Goal: Task Accomplishment & Management: Use online tool/utility

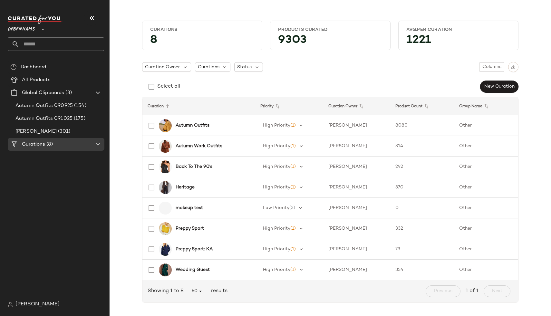
click at [26, 28] on span "Debenhams" at bounding box center [21, 28] width 27 height 12
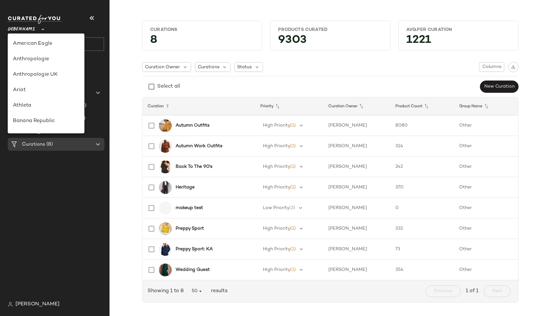
scroll to position [124, 0]
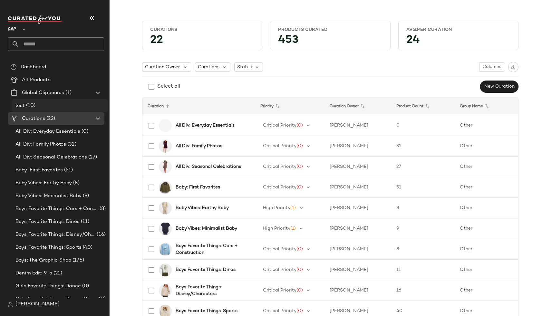
click at [62, 106] on div "test (10)" at bounding box center [60, 105] width 92 height 7
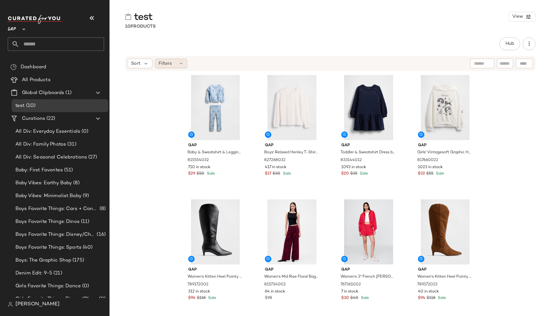
click at [170, 66] on span "Filters" at bounding box center [164, 63] width 13 height 7
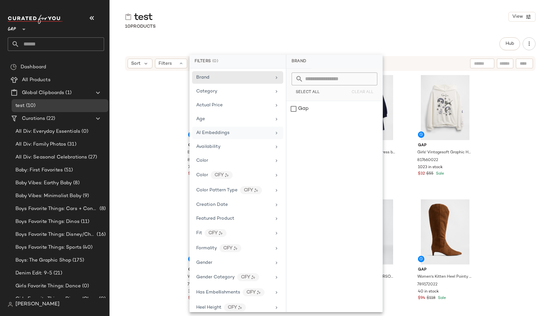
scroll to position [326, 0]
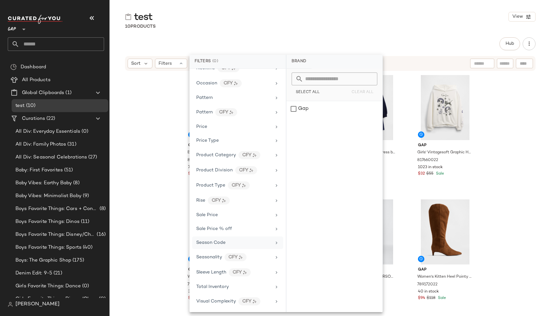
click at [225, 245] on div "Season Code" at bounding box center [233, 242] width 75 height 7
click at [165, 153] on div "Gap Baby & Sweatshirt & Leggings Set by Gap Blue Size 6-12 M 815554032 710 in s…" at bounding box center [330, 192] width 441 height 243
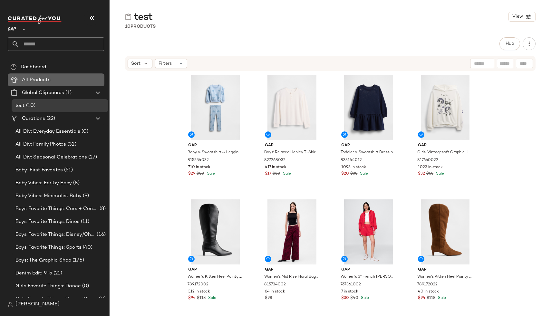
click at [31, 75] on Products "All Products" at bounding box center [56, 79] width 97 height 13
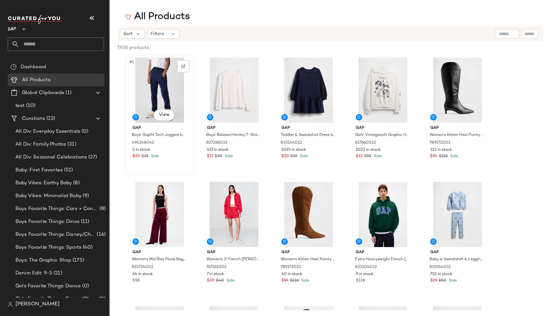
click at [155, 92] on div "#1 View" at bounding box center [159, 90] width 65 height 65
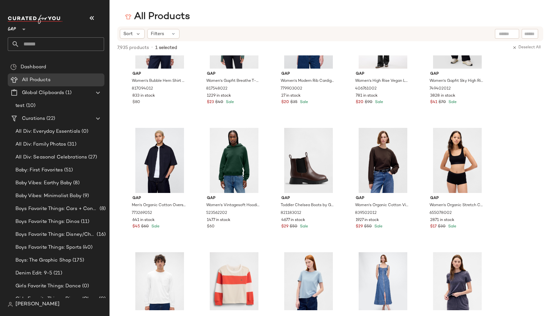
scroll to position [136616, 0]
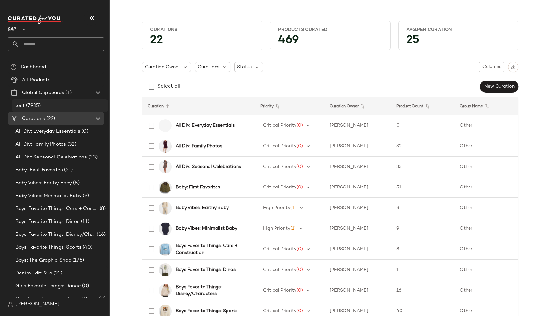
click at [39, 104] on span "(7935)" at bounding box center [33, 105] width 16 height 7
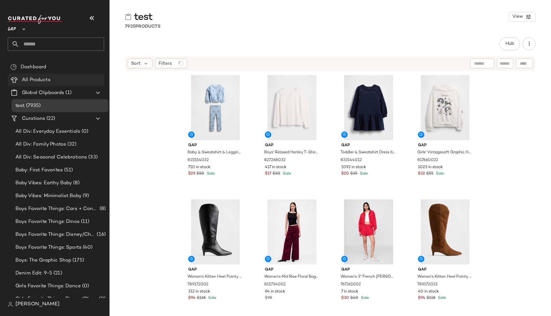
click at [57, 79] on div "All Products" at bounding box center [61, 79] width 82 height 7
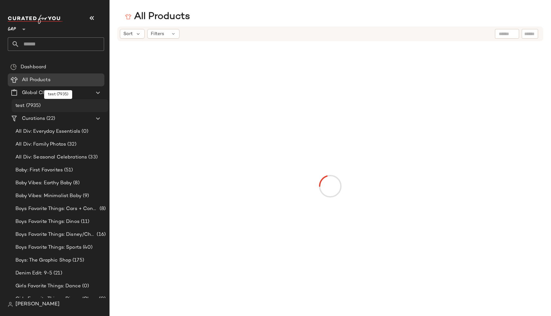
click at [55, 107] on div "test (7935)" at bounding box center [60, 105] width 92 height 7
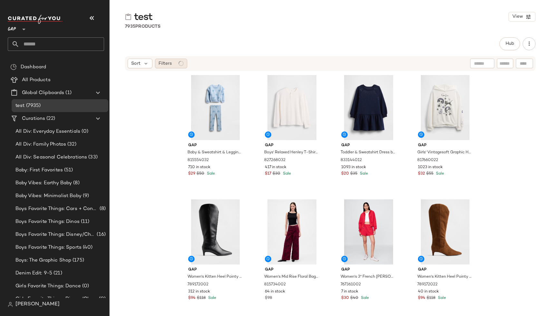
click at [159, 59] on div "Filters" at bounding box center [171, 64] width 32 height 10
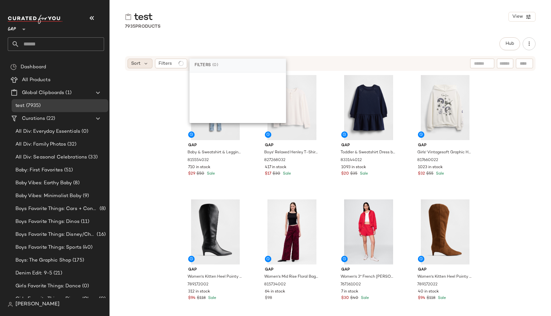
click at [137, 65] on span "Sort" at bounding box center [135, 63] width 9 height 7
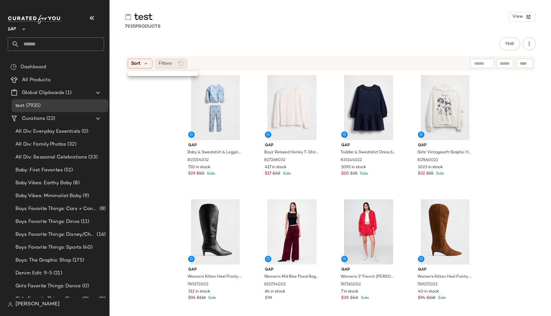
click at [165, 63] on span "Filters" at bounding box center [164, 63] width 13 height 7
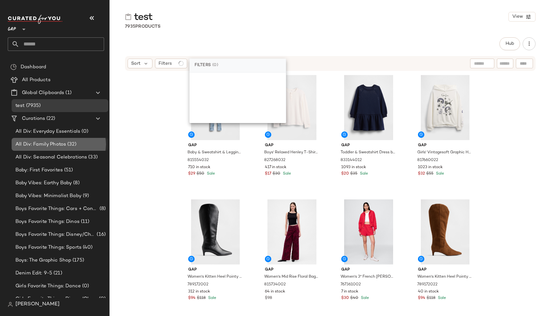
click at [71, 141] on span "(32)" at bounding box center [71, 144] width 10 height 7
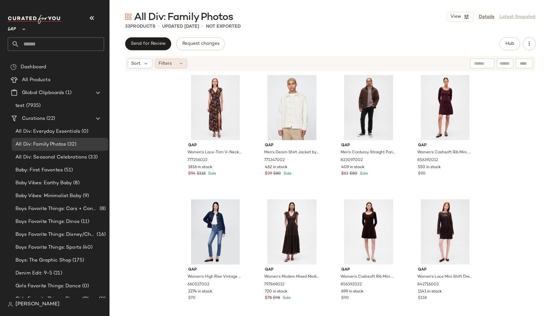
click at [168, 64] on span "Filters" at bounding box center [164, 63] width 13 height 7
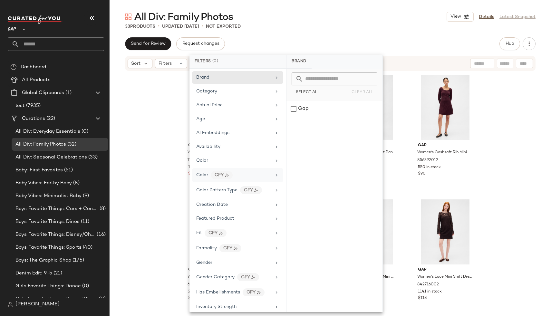
scroll to position [311, 0]
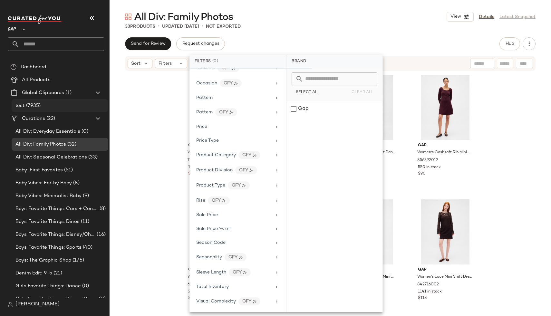
click at [40, 107] on span "(7935)" at bounding box center [33, 105] width 16 height 7
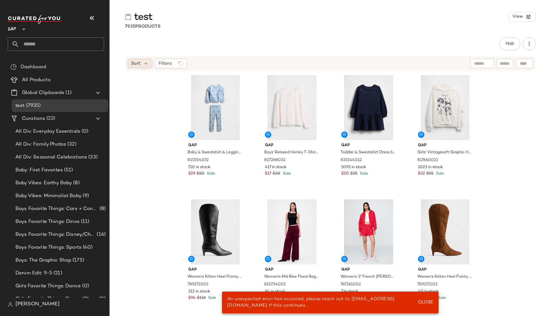
click at [131, 63] on span "Sort" at bounding box center [135, 63] width 9 height 7
click at [164, 64] on span "Filters" at bounding box center [164, 63] width 13 height 7
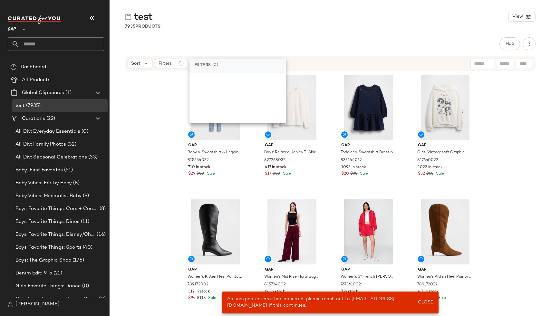
click at [213, 67] on span "(0)" at bounding box center [215, 65] width 6 height 6
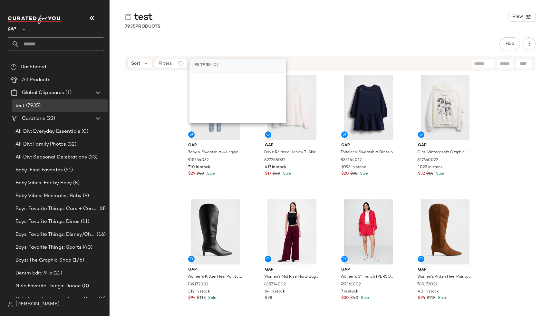
click at [170, 107] on div "Gap Baby & Sweatshirt & Leggings Set by Gap Blue Size 6-12 M 815554032 710 in s…" at bounding box center [330, 192] width 441 height 243
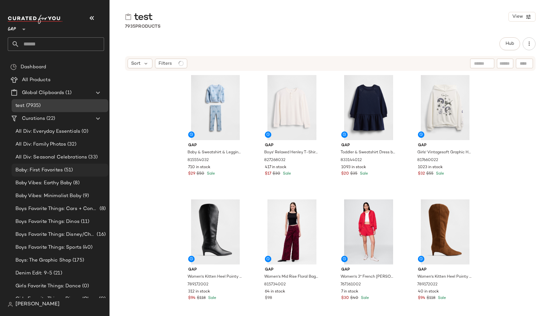
click at [68, 164] on div "Baby: First Favorites (51)" at bounding box center [60, 170] width 97 height 13
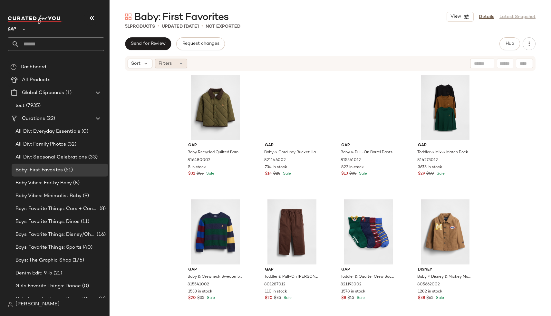
click at [171, 66] on span "Filters" at bounding box center [164, 63] width 13 height 7
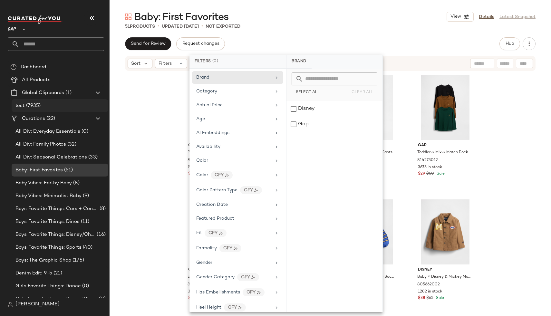
click at [36, 102] on span "(7935)" at bounding box center [33, 105] width 16 height 7
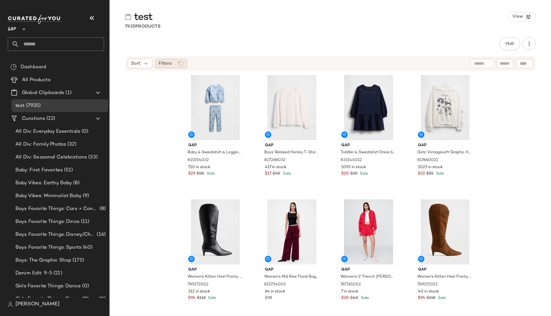
click at [166, 68] on div "Filters" at bounding box center [171, 64] width 32 height 10
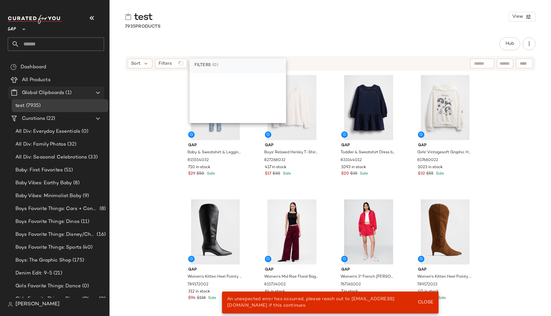
click at [53, 87] on Clipboards "Global Clipboards (1)" at bounding box center [56, 92] width 97 height 13
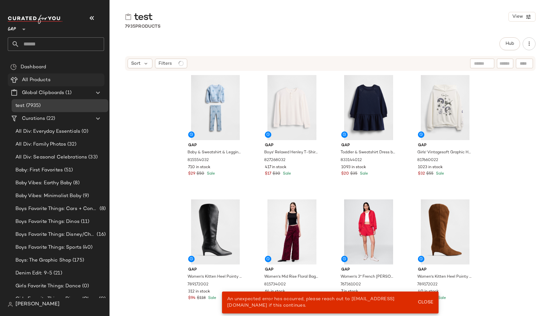
click at [48, 81] on span "All Products" at bounding box center [36, 79] width 29 height 7
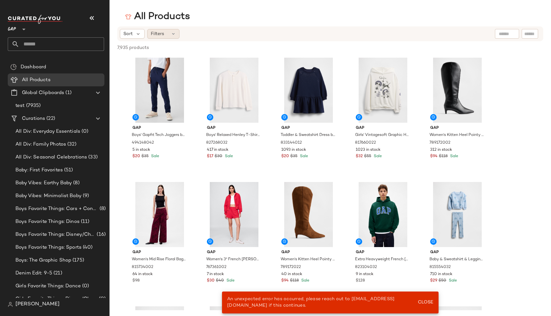
click at [169, 34] on div "Filters" at bounding box center [163, 34] width 32 height 10
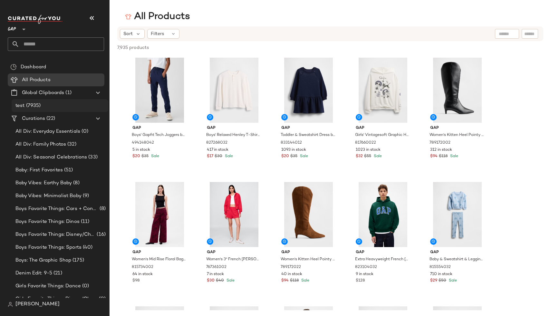
click at [65, 110] on div "test (7935)" at bounding box center [60, 105] width 97 height 13
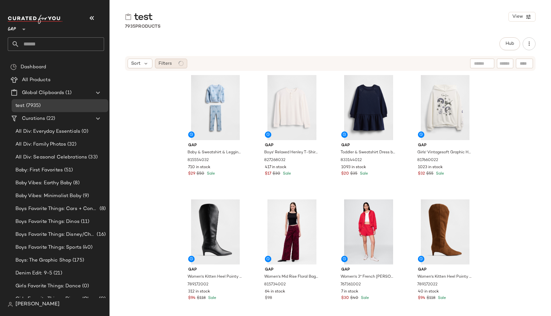
click at [168, 64] on span "Filters" at bounding box center [164, 63] width 13 height 7
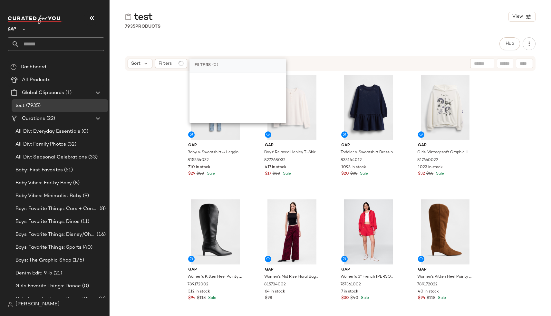
click at [125, 138] on div "Gap Baby & Sweatshirt & Leggings Set by Gap Blue Size 6-12 M 815554032 710 in s…" at bounding box center [330, 192] width 441 height 243
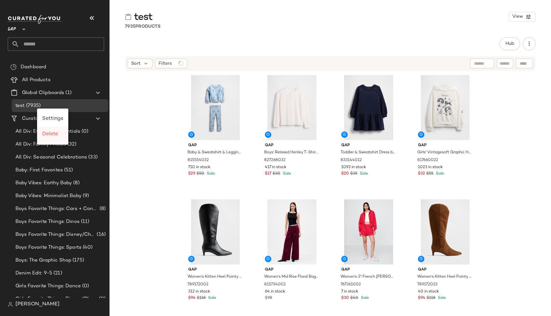
click at [53, 138] on div "Delete" at bounding box center [52, 134] width 31 height 15
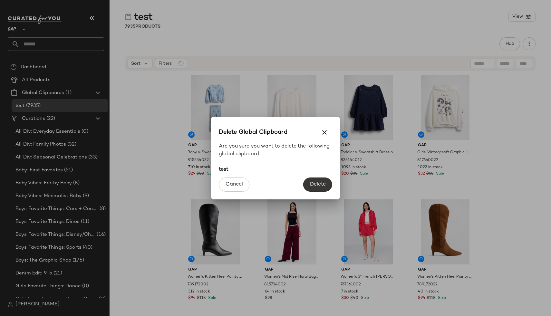
click at [309, 184] on button "Delete" at bounding box center [317, 184] width 29 height 14
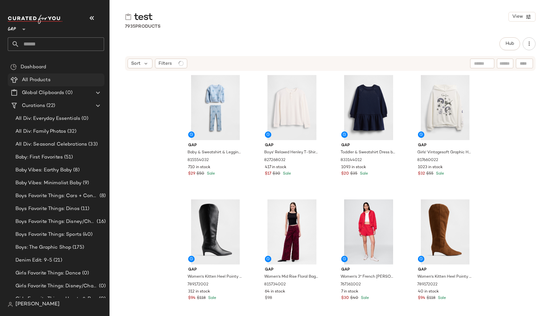
click at [59, 82] on div "All Products" at bounding box center [61, 79] width 82 height 7
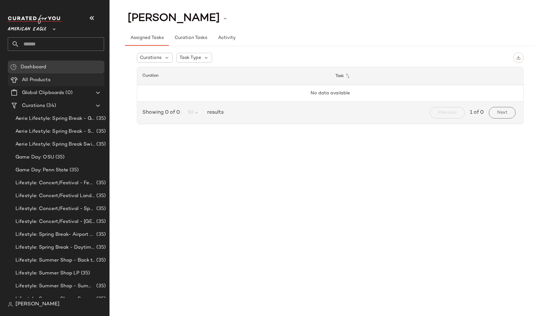
click at [71, 77] on div "All Products" at bounding box center [61, 79] width 82 height 7
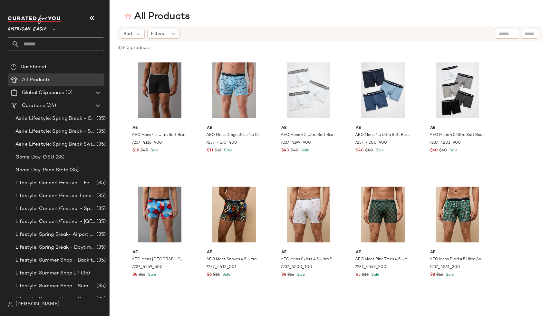
click at [32, 29] on span "American Eagle" at bounding box center [27, 28] width 39 height 12
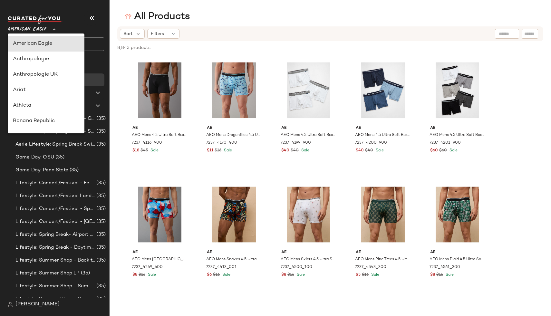
type input "**"
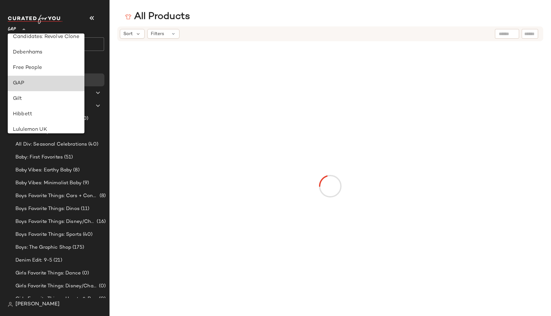
click at [52, 84] on div "GAP" at bounding box center [46, 84] width 66 height 8
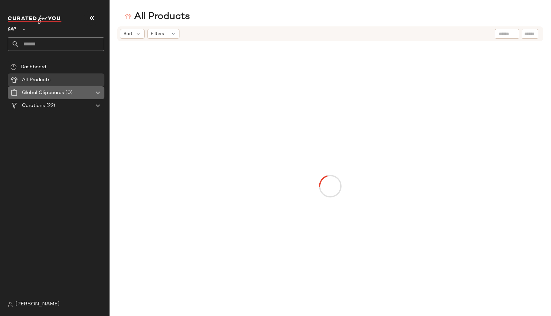
click at [38, 94] on span "Global Clipboards" at bounding box center [43, 92] width 42 height 7
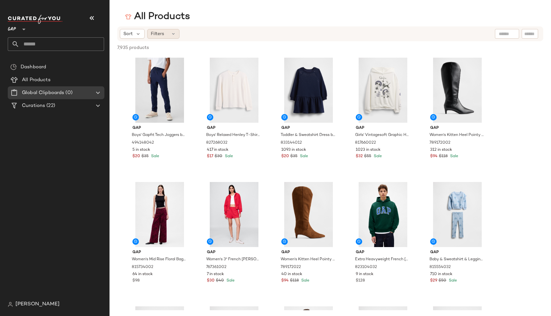
click at [167, 34] on div "Filters" at bounding box center [163, 34] width 32 height 10
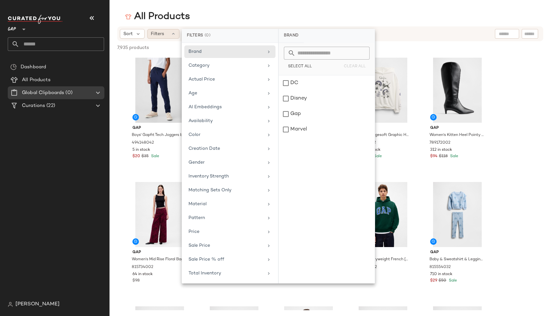
click at [167, 34] on div "Filters" at bounding box center [163, 34] width 32 height 10
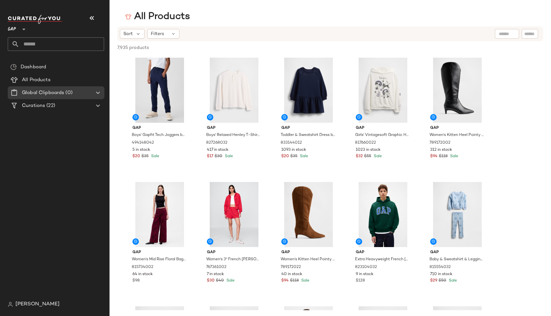
click at [60, 114] on div "Dashboard All Products Global Clipboards (0) Curations (22)" at bounding box center [58, 179] width 101 height 237
click at [55, 108] on span "(22)" at bounding box center [50, 105] width 10 height 7
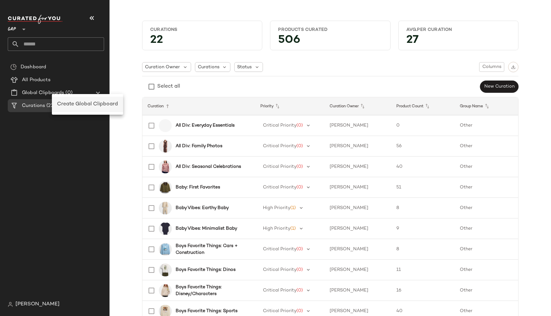
click at [69, 100] on div "Create Global Clipboard" at bounding box center [87, 104] width 61 height 8
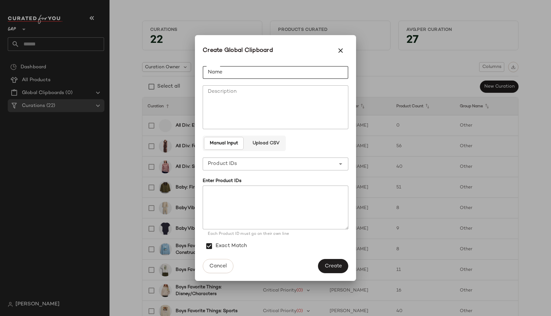
click at [225, 72] on input "Name" at bounding box center [276, 72] width 146 height 13
type input "****"
click at [336, 264] on span "Create" at bounding box center [332, 266] width 17 height 6
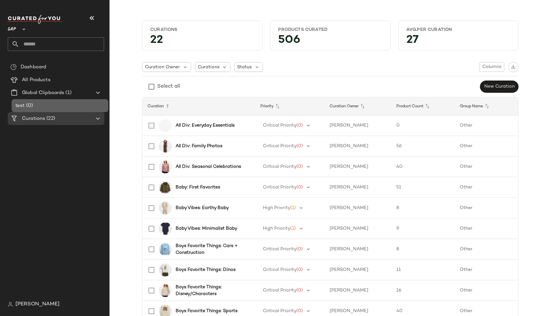
click at [92, 104] on div "test (0)" at bounding box center [60, 105] width 92 height 7
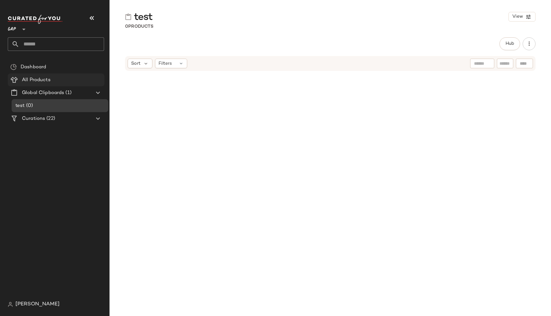
click at [84, 81] on div "All Products" at bounding box center [61, 79] width 82 height 7
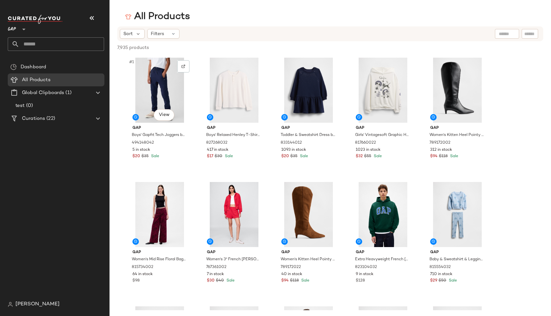
click at [159, 69] on div "#1 View" at bounding box center [159, 90] width 65 height 65
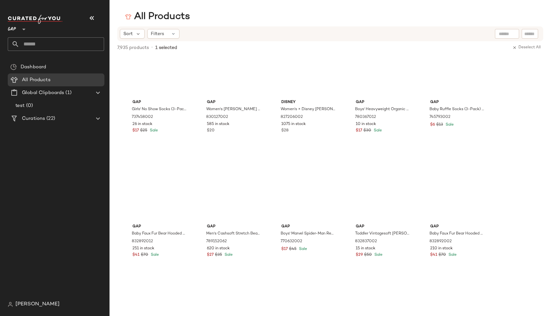
scroll to position [13704, 0]
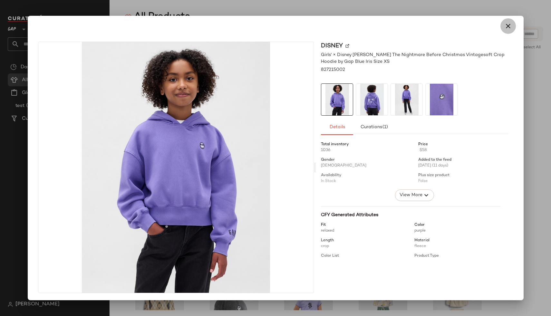
click at [504, 27] on icon "button" at bounding box center [508, 26] width 8 height 8
click at [508, 27] on icon "button" at bounding box center [508, 26] width 8 height 8
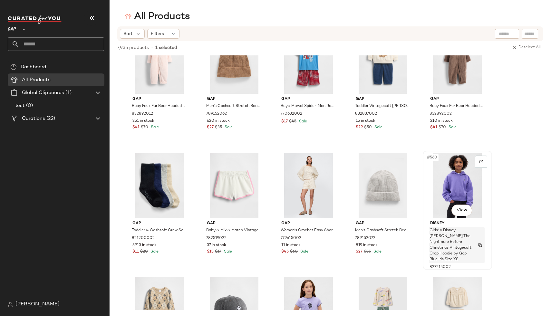
click at [460, 237] on span "Girls' × Disney Tim Burton’S The Nightmare Before Christmas Vintagesoft Crop Ho…" at bounding box center [450, 245] width 42 height 35
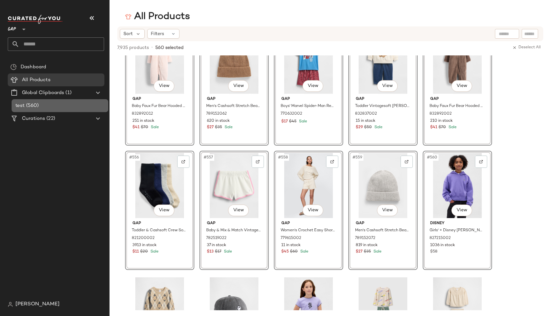
click at [48, 106] on div "test (560)" at bounding box center [60, 105] width 92 height 7
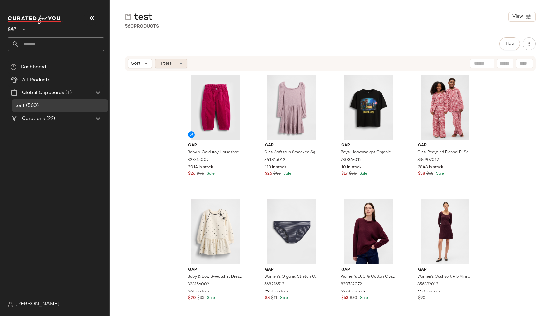
click at [159, 60] on div "Filters" at bounding box center [171, 64] width 32 height 10
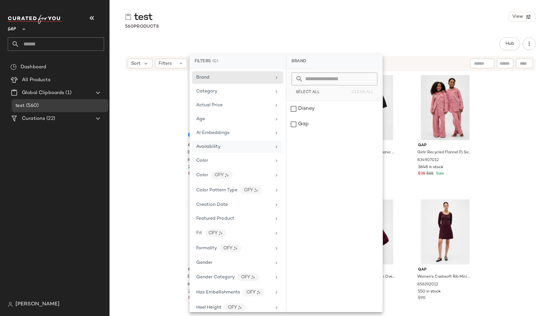
scroll to position [326, 0]
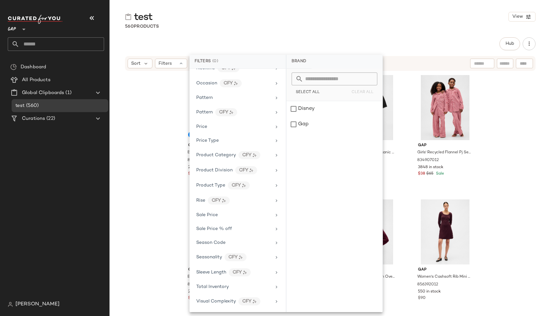
click at [174, 218] on div "Gap Baby & Corduroy Horseshoe Pants by Gap Bright Fuchsia Size 6-12 M 827315002…" at bounding box center [330, 192] width 441 height 243
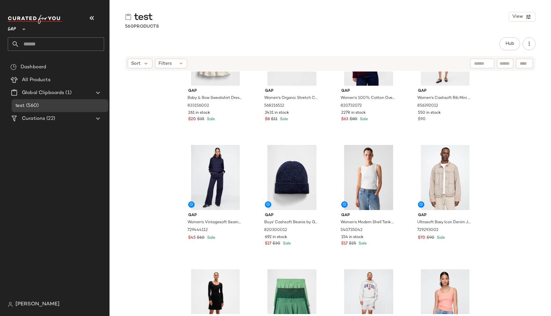
scroll to position [0, 0]
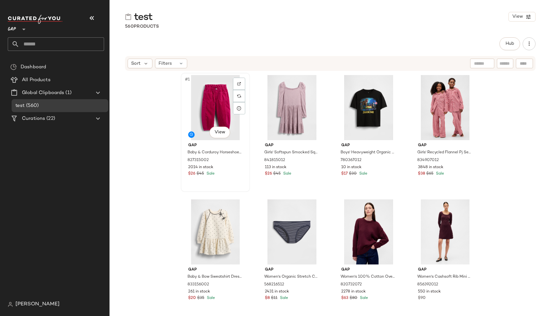
click at [211, 120] on div "#1 View" at bounding box center [215, 107] width 65 height 65
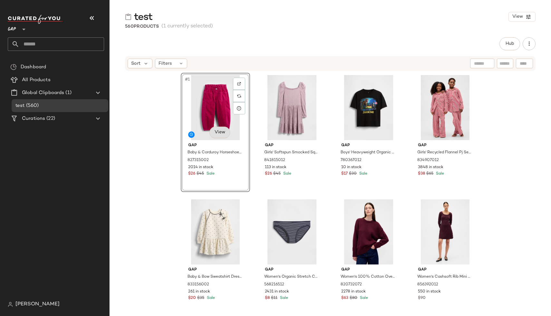
click at [219, 131] on body "GAP ** Dashboard All Products Global Clipboards (1) test (560) Curations (22) I…" at bounding box center [275, 158] width 551 height 316
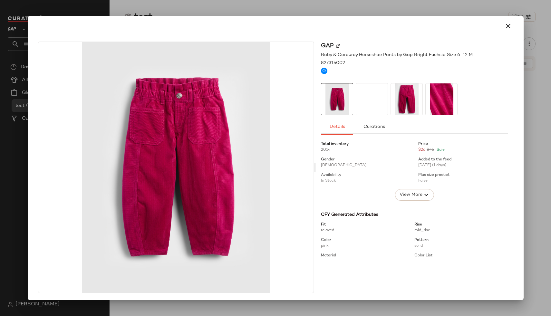
scroll to position [1, 0]
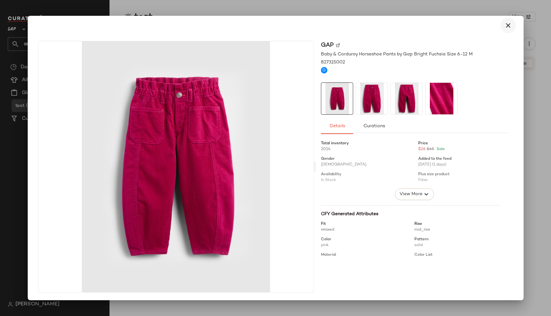
click at [504, 24] on icon "button" at bounding box center [508, 26] width 8 height 8
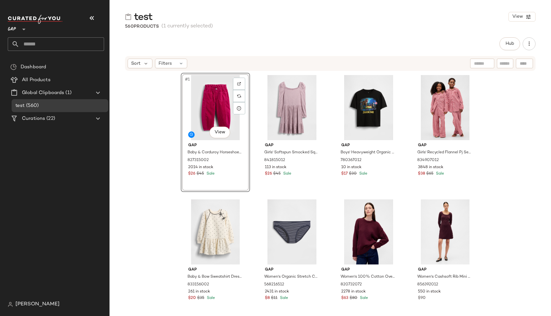
click at [119, 179] on div "#1 View Gap Baby & Corduroy Horseshoe Pants by Gap Bright Fuchsia Size 6-12 M 8…" at bounding box center [330, 192] width 441 height 243
click at [196, 87] on div "#1 View" at bounding box center [215, 107] width 65 height 65
click at [102, 134] on div "Delete" at bounding box center [94, 135] width 21 height 8
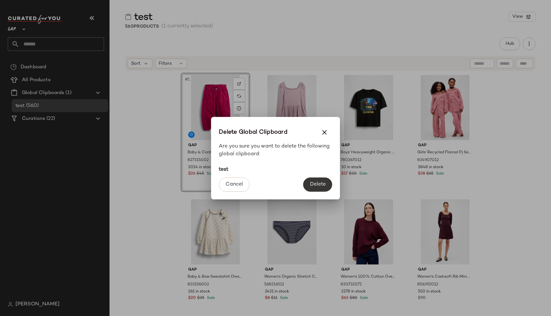
click at [310, 184] on span "Delete" at bounding box center [318, 184] width 16 height 6
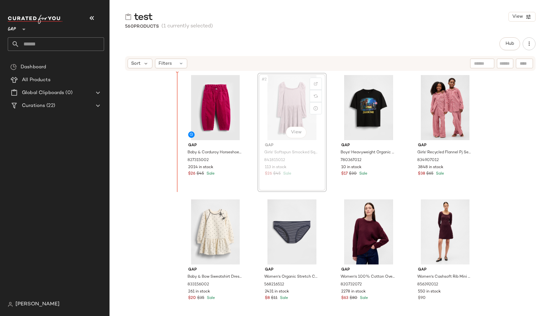
drag, startPoint x: 310, startPoint y: 184, endPoint x: 118, endPoint y: 165, distance: 193.9
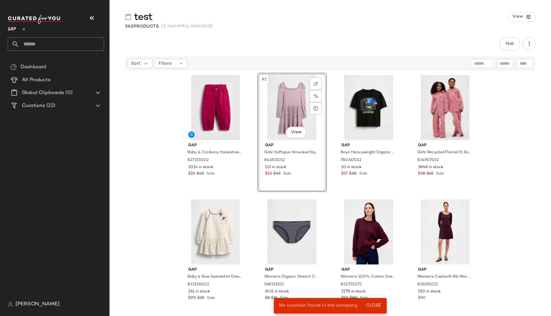
click at [140, 130] on div "Gap Baby & Corduroy Horseshoe Pants by Gap Bright Fuchsia Size 6-12 M 827315002…" at bounding box center [330, 192] width 441 height 243
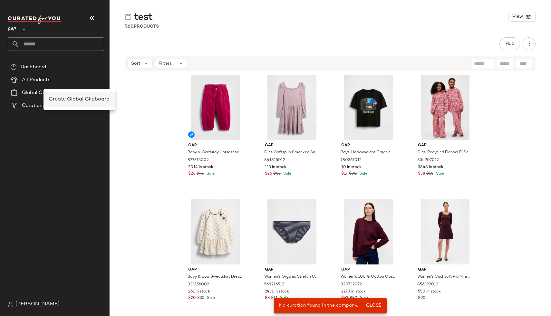
click at [62, 99] on span "Create Global Clipboard" at bounding box center [79, 99] width 61 height 5
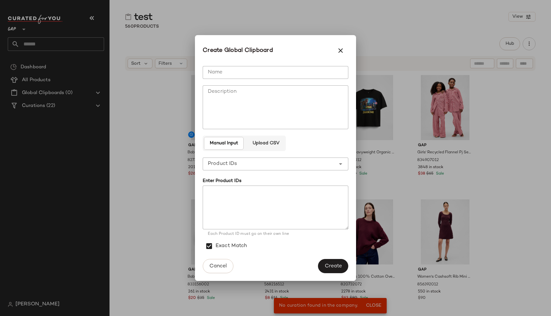
click at [227, 69] on input "Name" at bounding box center [276, 72] width 146 height 13
type input "****"
click at [337, 263] on span "Create" at bounding box center [332, 266] width 17 height 6
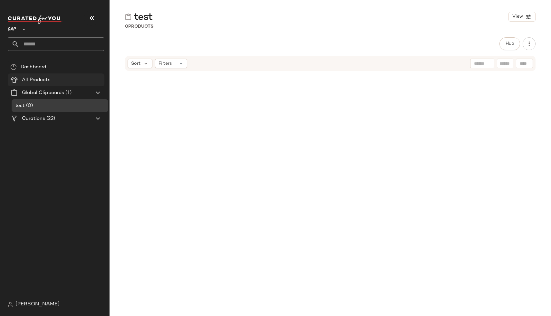
click at [43, 81] on span "All Products" at bounding box center [36, 79] width 29 height 7
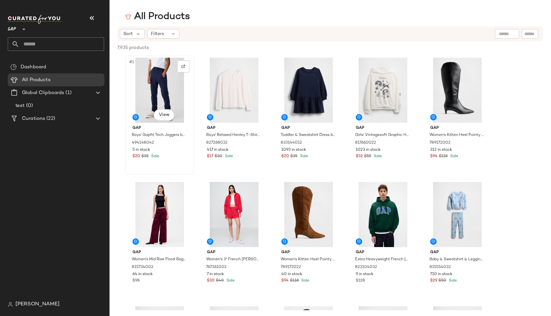
click at [170, 86] on div "#1 View" at bounding box center [159, 90] width 65 height 65
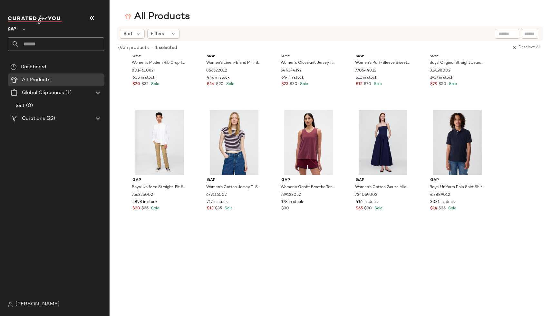
scroll to position [197058, 0]
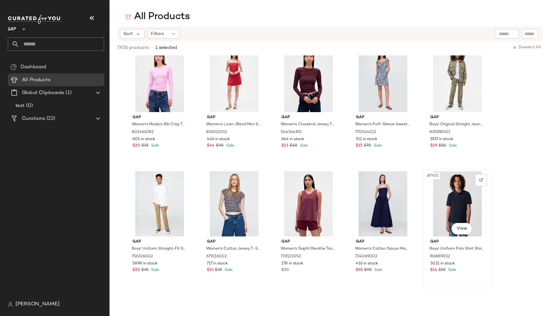
click at [475, 262] on div "3031 in stock" at bounding box center [457, 264] width 54 height 6
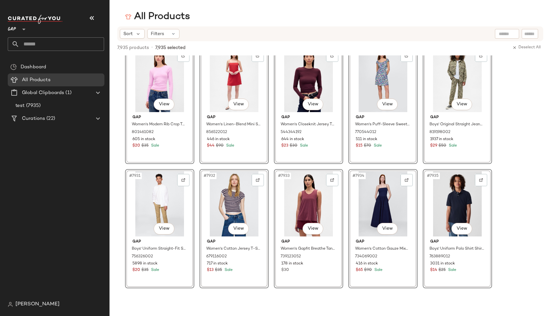
click at [85, 146] on div "Dashboard All Products Global Clipboards (1) test (7935) Curations (22)" at bounding box center [58, 179] width 101 height 237
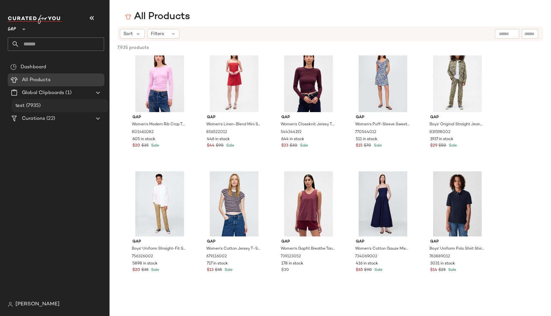
click at [52, 107] on div "test (7935)" at bounding box center [60, 105] width 92 height 7
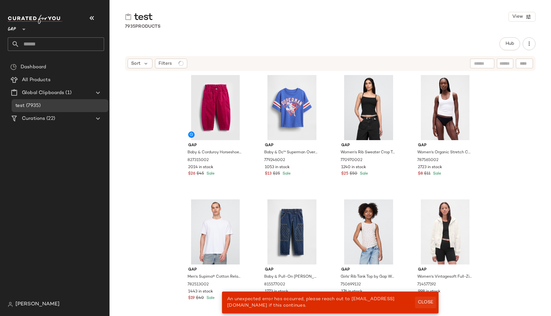
click at [429, 301] on span "Close" at bounding box center [425, 302] width 16 height 5
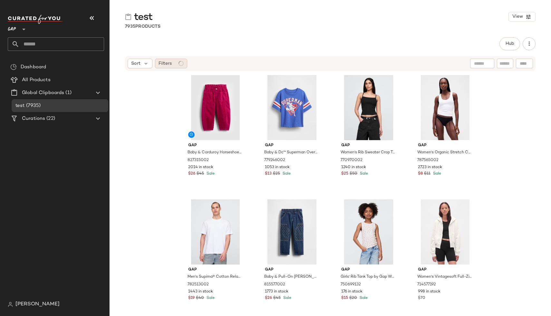
click at [168, 65] on span "Filters" at bounding box center [164, 63] width 13 height 7
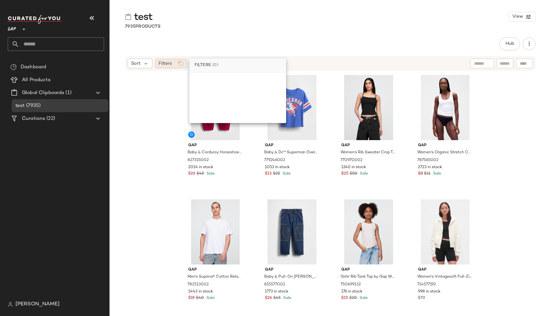
click at [168, 65] on span "Filters" at bounding box center [164, 63] width 13 height 7
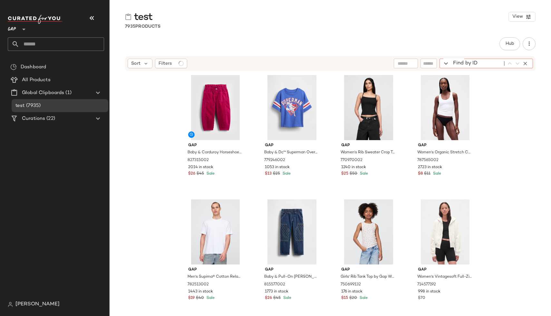
click at [519, 64] on div "Find by ID Find by ID" at bounding box center [485, 64] width 93 height 10
paste input "******"
type input "******"
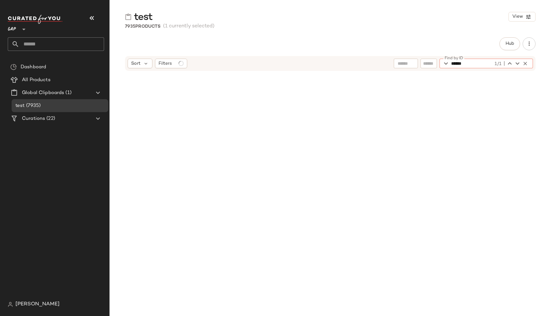
scroll to position [222159, 0]
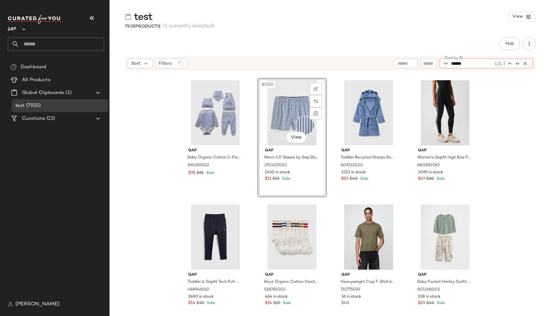
click at [522, 61] on icon "button" at bounding box center [525, 64] width 6 height 6
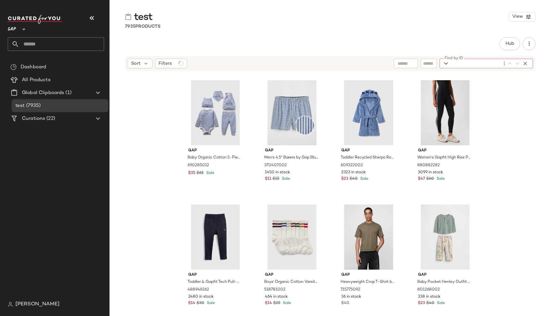
click at [466, 66] on input "Find by ID" at bounding box center [476, 64] width 50 height 10
paste input "**********"
type input "**********"
click at [527, 66] on icon "button" at bounding box center [525, 64] width 6 height 6
paste input "*********"
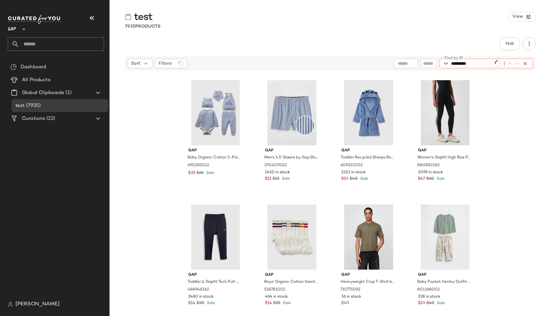
type input "*********"
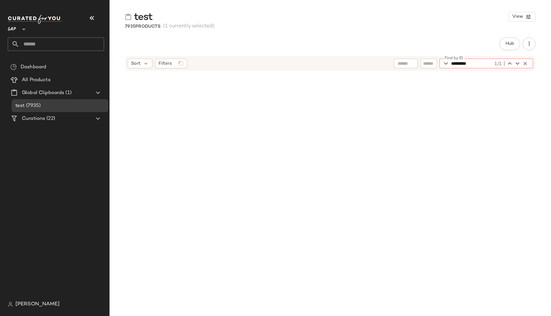
scroll to position [77451, 0]
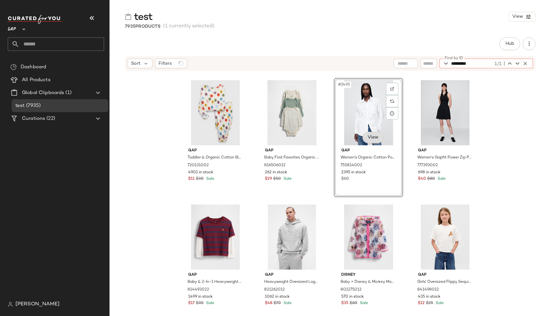
click at [368, 139] on body "GAP ** Dashboard All Products Global Clipboards (1) test (7935) Curations (22) …" at bounding box center [275, 158] width 551 height 316
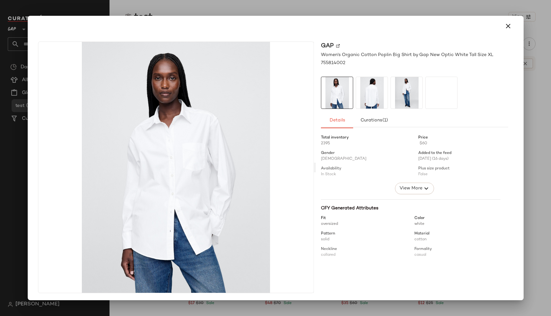
click at [420, 196] on div "Total inventory 2395 Price $60 Gender Female Added to the feed 08/29/2025 (16 d…" at bounding box center [414, 281] width 187 height 301
click at [412, 189] on span "View More" at bounding box center [410, 189] width 23 height 8
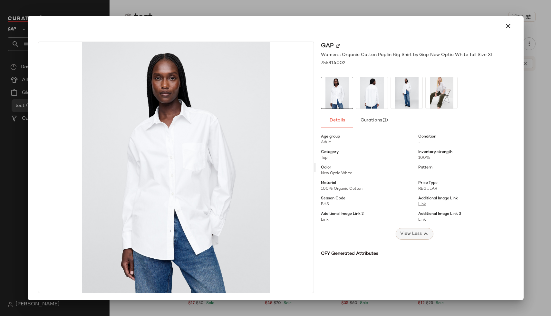
scroll to position [49, 0]
click at [322, 200] on span "BHS" at bounding box center [366, 203] width 90 height 6
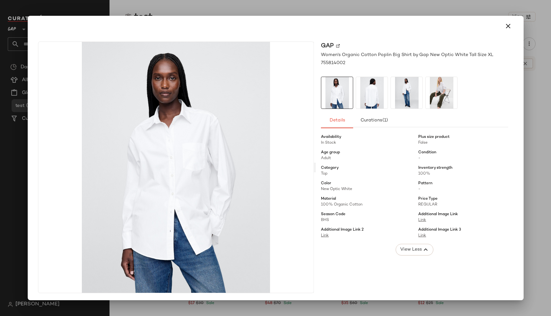
scroll to position [27, 0]
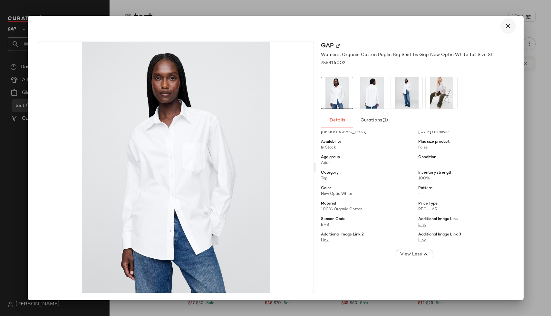
click at [504, 24] on icon "button" at bounding box center [508, 26] width 8 height 8
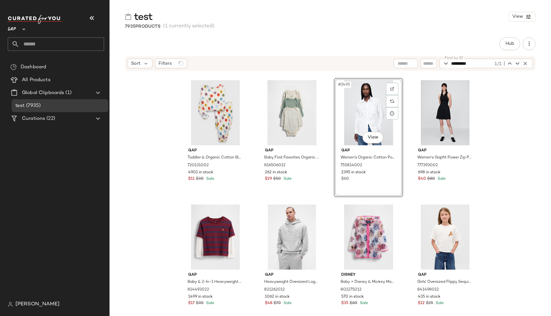
click at [250, 51] on div "Hub Sort Filters Find by ID ********* 1/1 Find by ID Gap Toddler & Organic Cott…" at bounding box center [330, 190] width 441 height 306
click at [148, 144] on div "Gap Toddler & Organic Cotton Birthday Pj Set by Gap Ivory Frost Beige Size 2 YR…" at bounding box center [330, 192] width 441 height 243
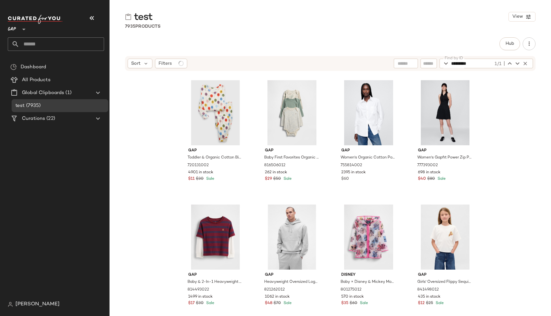
click at [174, 69] on div "Sort Filters Find by ID ********* 1/1 Find by ID" at bounding box center [330, 63] width 410 height 15
click at [170, 66] on span "Filters" at bounding box center [164, 63] width 13 height 7
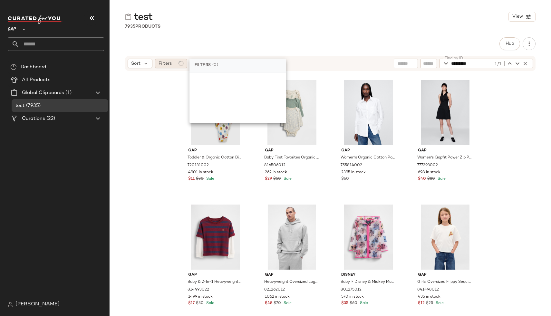
click at [170, 66] on span "Filters" at bounding box center [164, 63] width 13 height 7
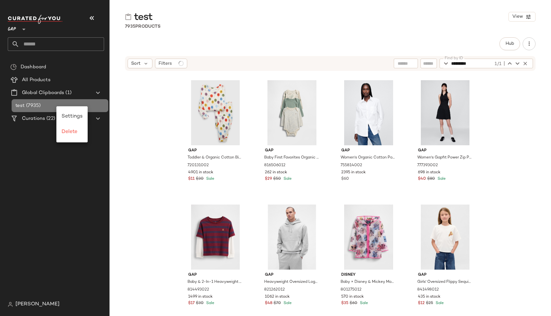
click at [41, 109] on span "(7935)" at bounding box center [33, 105] width 16 height 7
click at [143, 105] on div "Gap Toddler & Organic Cotton Birthday Pj Set by Gap Ivory Frost Beige Size 2 YR…" at bounding box center [330, 192] width 441 height 243
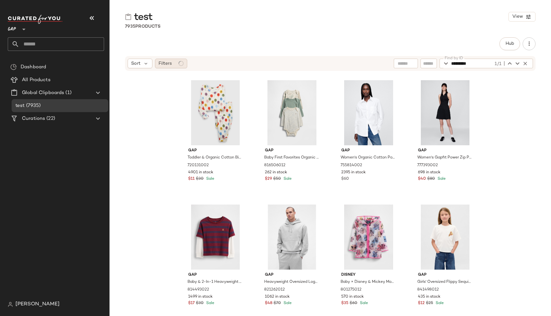
click at [163, 62] on span "Filters" at bounding box center [164, 63] width 13 height 7
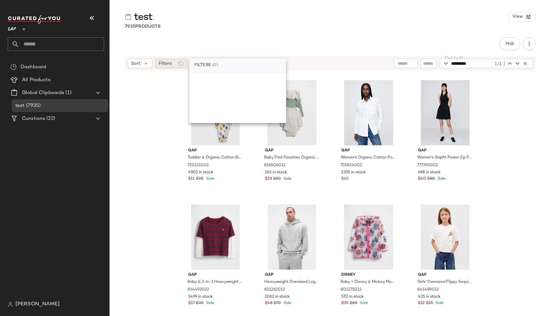
click at [163, 62] on span "Filters" at bounding box center [164, 63] width 13 height 7
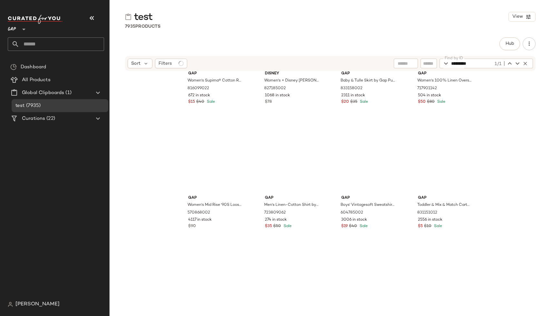
scroll to position [82351, 0]
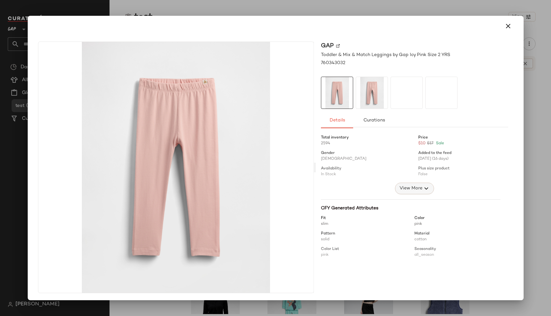
click at [409, 186] on span "View More" at bounding box center [410, 189] width 23 height 8
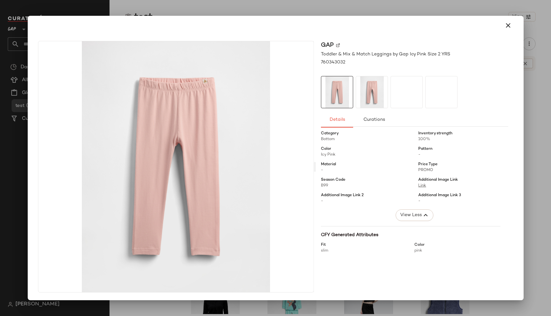
scroll to position [70, 0]
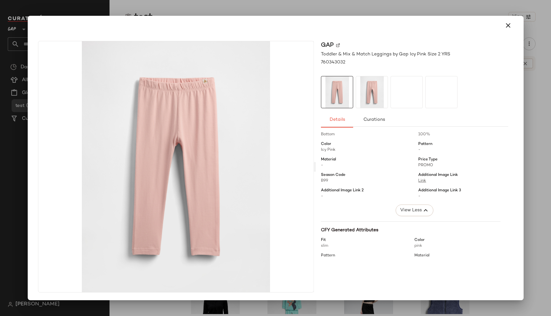
click at [513, 27] on div at bounding box center [275, 25] width 491 height 21
click at [504, 28] on icon "button" at bounding box center [508, 26] width 8 height 8
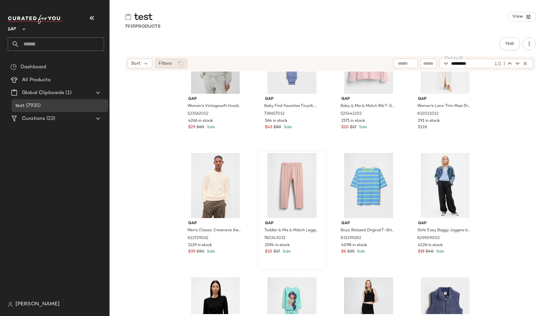
click at [177, 66] on div "Filters" at bounding box center [171, 64] width 32 height 10
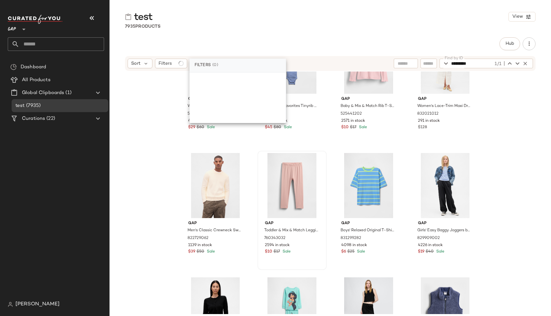
click at [177, 52] on div "Hub Sort Filters Find by ID ********* 1/1 Find by ID Gap Women's Vintagesoft Ho…" at bounding box center [330, 190] width 441 height 306
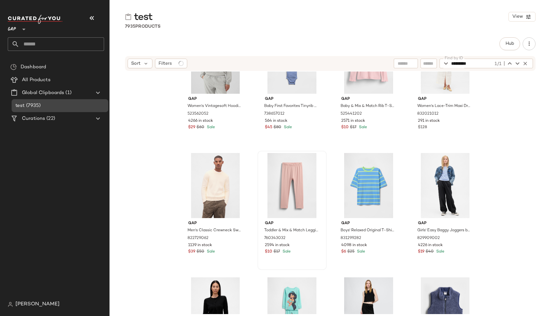
click at [60, 106] on div "test (7935)" at bounding box center [60, 105] width 92 height 7
click at [48, 84] on Products "All Products" at bounding box center [56, 79] width 97 height 13
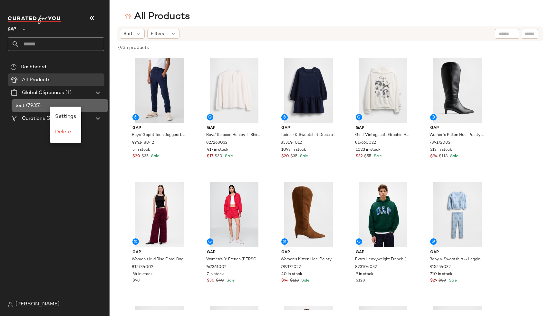
click at [30, 104] on span "(7935)" at bounding box center [33, 105] width 16 height 7
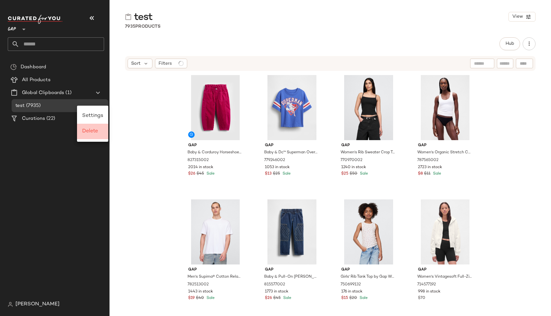
click at [96, 134] on div "Delete" at bounding box center [92, 132] width 21 height 8
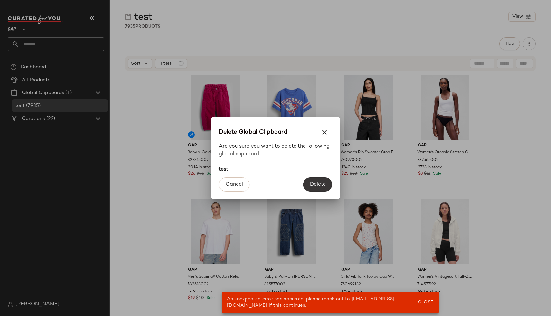
click at [314, 189] on button "Delete" at bounding box center [317, 184] width 29 height 14
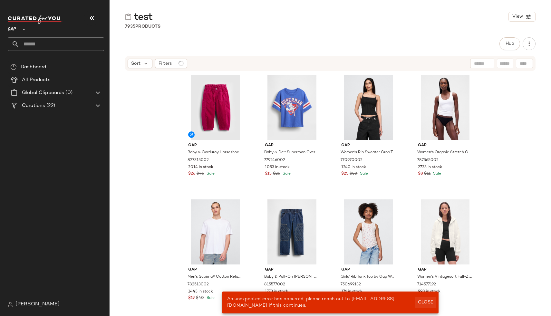
click at [420, 302] on span "Close" at bounding box center [425, 302] width 16 height 5
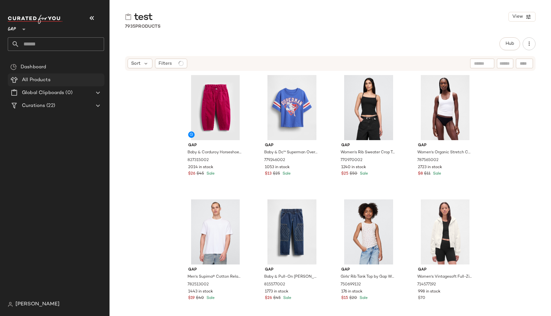
click at [34, 82] on span "All Products" at bounding box center [36, 79] width 29 height 7
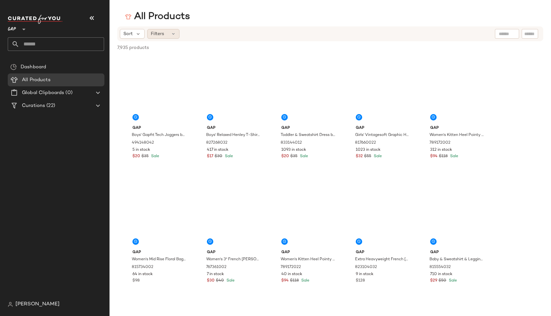
click at [160, 37] on span "Filters" at bounding box center [157, 34] width 13 height 7
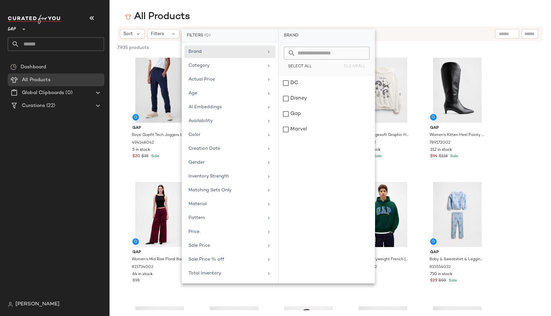
click at [66, 226] on div "Dashboard All Products Global Clipboards (0) Curations (22)" at bounding box center [58, 179] width 101 height 237
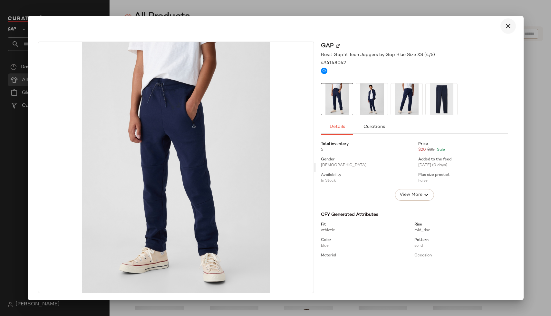
click at [505, 31] on button "button" at bounding box center [507, 25] width 15 height 15
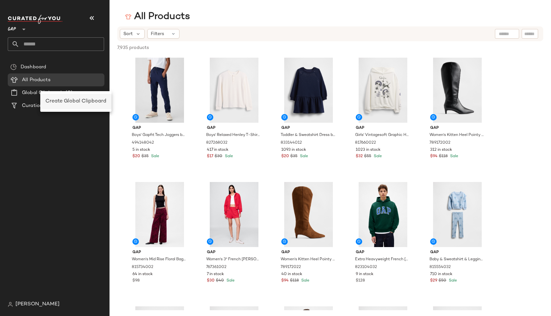
click at [52, 100] on span "Create Global Clipboard" at bounding box center [75, 101] width 61 height 5
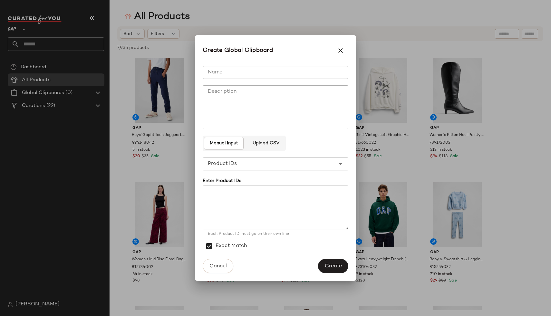
click at [214, 73] on input "Name" at bounding box center [276, 72] width 146 height 13
type input "****"
click at [330, 260] on button "Create" at bounding box center [333, 266] width 30 height 14
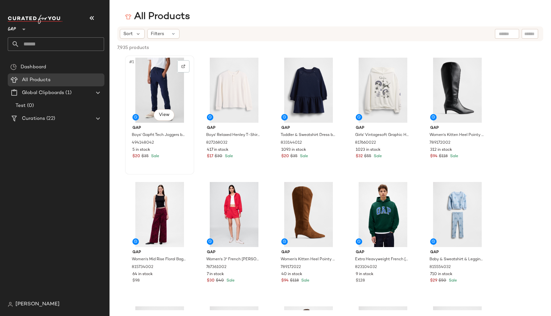
click at [150, 96] on div "#1 View" at bounding box center [159, 90] width 65 height 65
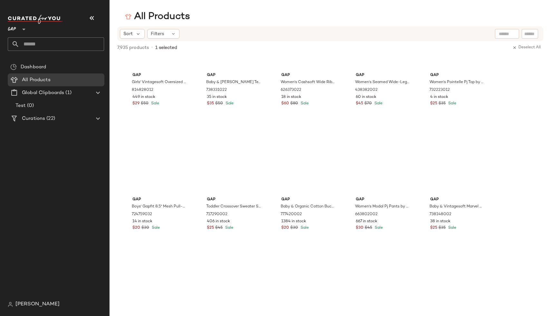
scroll to position [28602, 0]
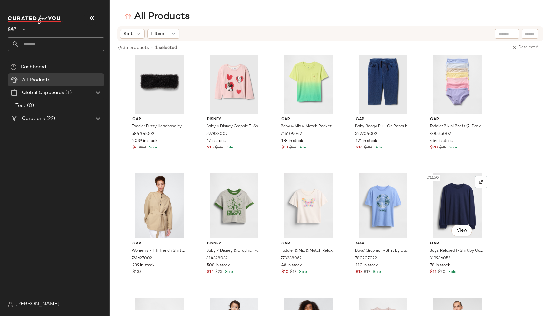
click at [467, 197] on div "#1160 View" at bounding box center [457, 205] width 65 height 65
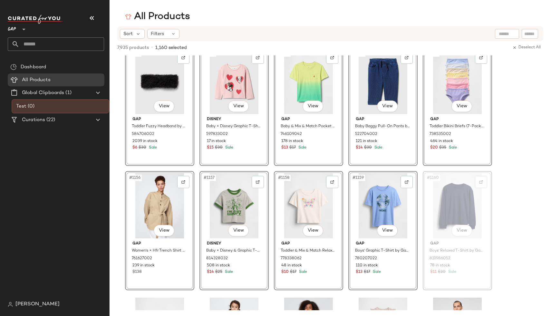
drag, startPoint x: 467, startPoint y: 197, endPoint x: 463, endPoint y: 196, distance: 4.2
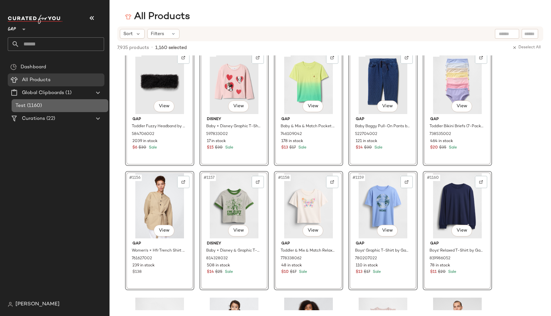
click at [39, 110] on div "Test (1160)" at bounding box center [60, 105] width 97 height 13
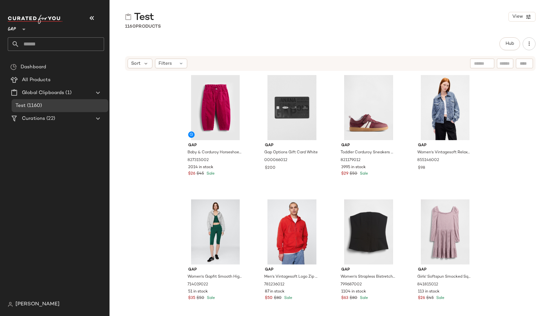
click at [170, 70] on div "Sort Filters" at bounding box center [330, 63] width 410 height 15
click at [167, 63] on span "Filters" at bounding box center [164, 63] width 13 height 7
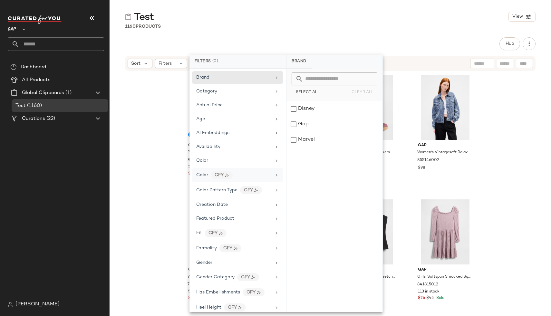
scroll to position [326, 0]
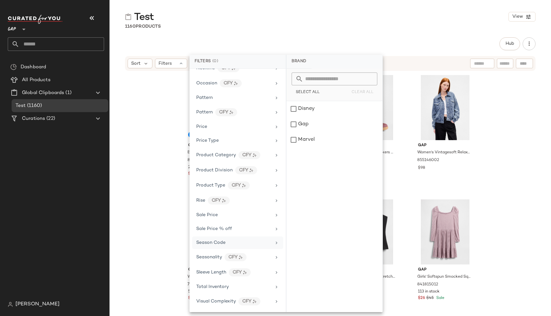
click at [212, 239] on div "Season Code" at bounding box center [237, 242] width 91 height 13
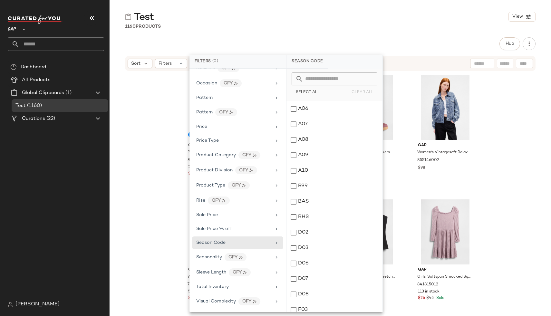
click at [166, 226] on div "Gap Baby & Corduroy Horseshoe Pants by Gap Bright Fuchsia Size 6-12 M 827315002…" at bounding box center [330, 192] width 441 height 243
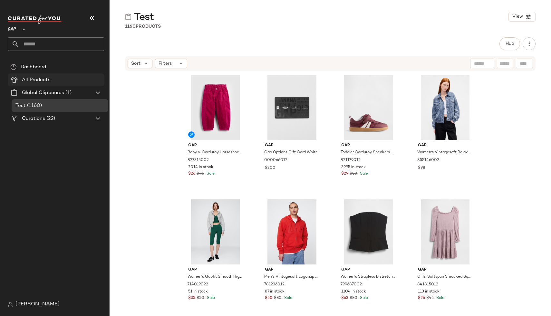
click at [44, 81] on span "All Products" at bounding box center [36, 79] width 29 height 7
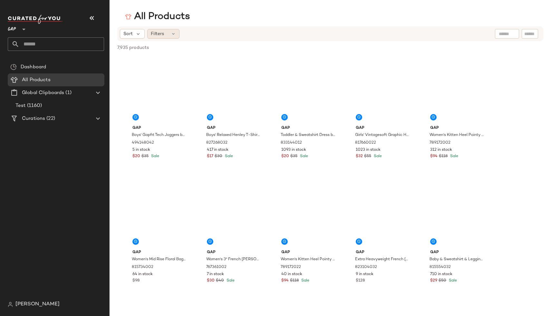
click at [174, 37] on div "Filters" at bounding box center [163, 34] width 32 height 10
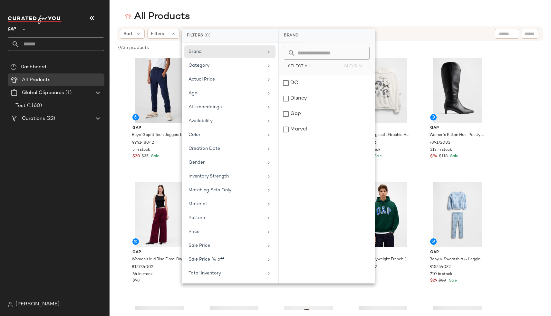
click at [81, 243] on div "Dashboard All Products Global Clipboards (1) Test (1160) Curations (22)" at bounding box center [58, 179] width 101 height 237
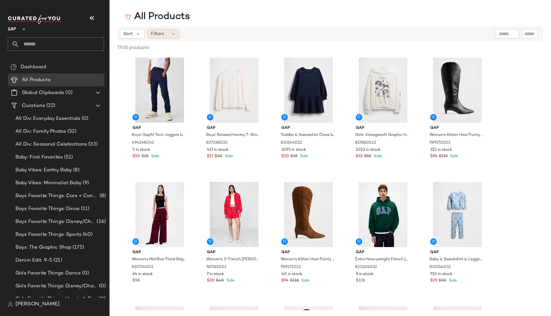
click at [160, 38] on div "Filters" at bounding box center [163, 34] width 32 height 10
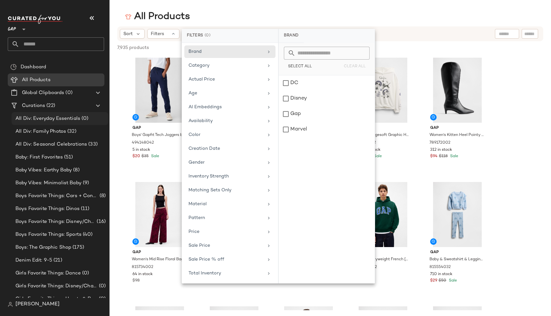
click at [58, 121] on span "All Div: Everyday Essentials" at bounding box center [47, 118] width 65 height 7
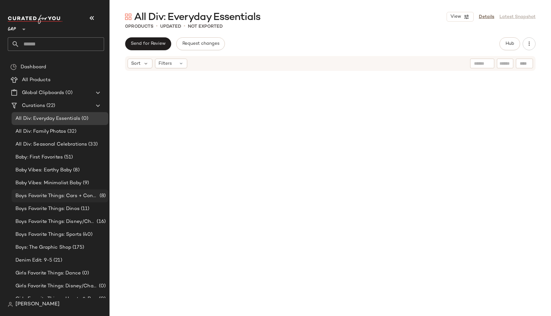
click at [44, 195] on span "Boys Favorite Things: Cars + Construction" at bounding box center [56, 195] width 83 height 7
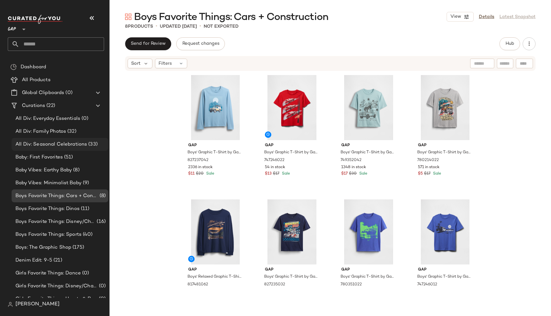
click at [75, 149] on div "All Div: Seasonal Celebrations (33)" at bounding box center [60, 144] width 97 height 13
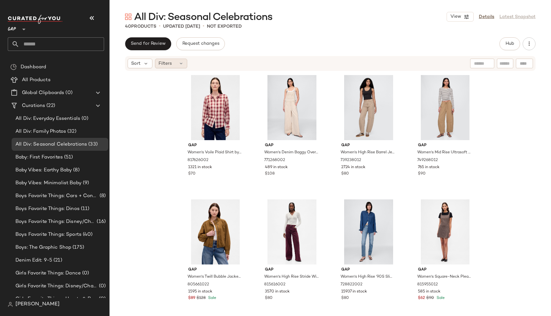
click at [169, 64] on span "Filters" at bounding box center [164, 63] width 13 height 7
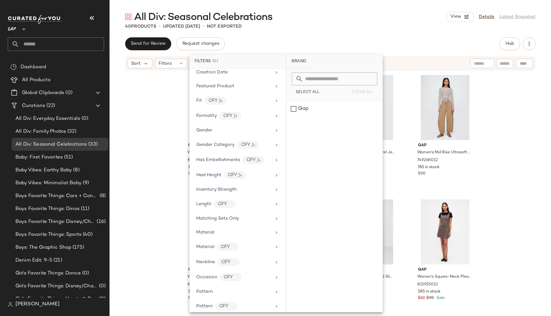
scroll to position [326, 0]
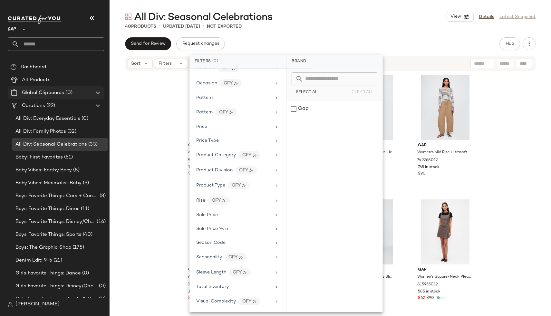
click at [43, 89] on span "Global Clipboards" at bounding box center [43, 92] width 42 height 7
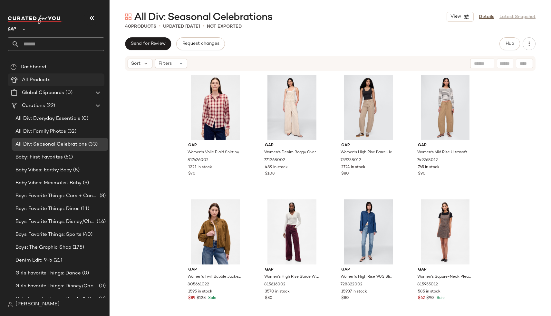
click at [46, 81] on span "All Products" at bounding box center [36, 79] width 29 height 7
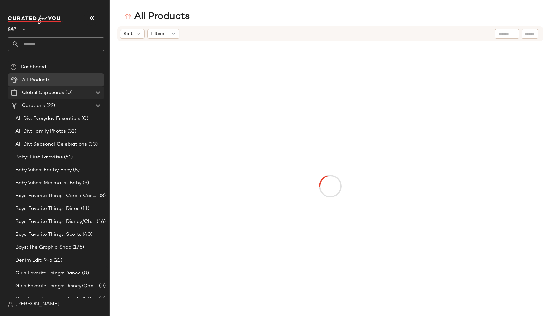
click at [46, 92] on span "Global Clipboards" at bounding box center [43, 92] width 42 height 7
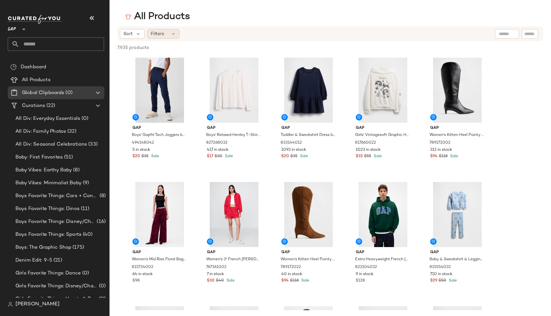
click at [161, 37] on span "Filters" at bounding box center [157, 34] width 13 height 7
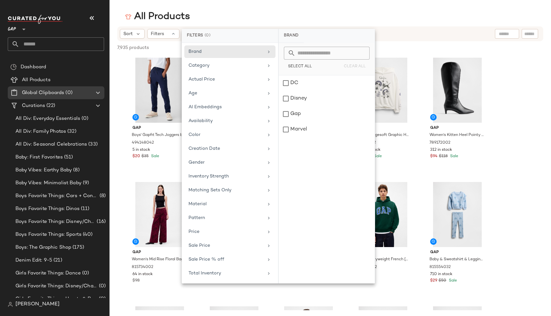
click at [204, 14] on div "All Products" at bounding box center [330, 16] width 441 height 13
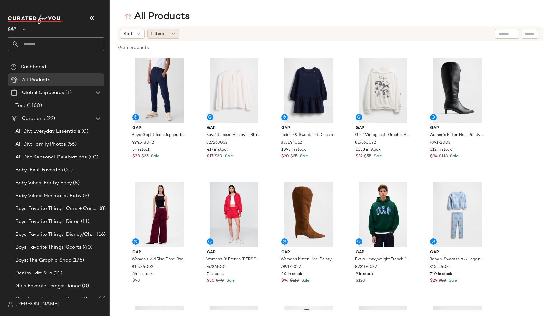
click at [169, 32] on div "Filters" at bounding box center [163, 34] width 32 height 10
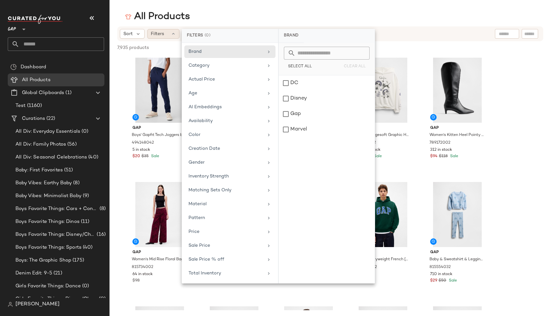
click at [169, 32] on div "Filters" at bounding box center [163, 34] width 32 height 10
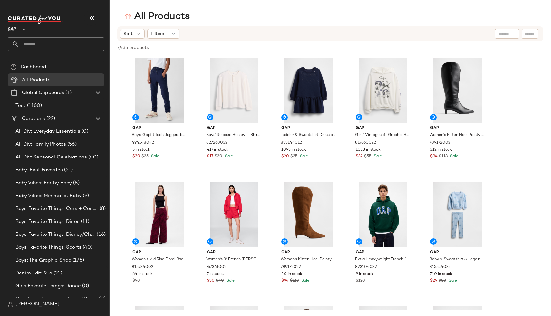
click at [37, 60] on div "GAP **" at bounding box center [58, 35] width 101 height 50
click at [38, 69] on span "Dashboard" at bounding box center [33, 66] width 25 height 7
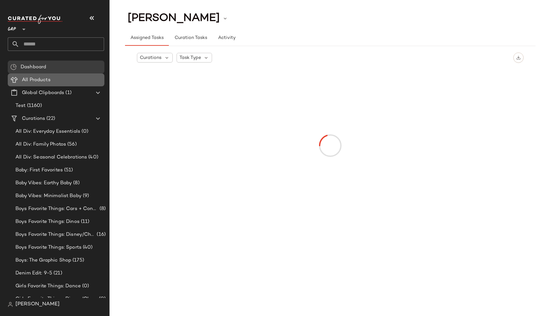
click at [46, 85] on Products "All Products" at bounding box center [56, 79] width 97 height 13
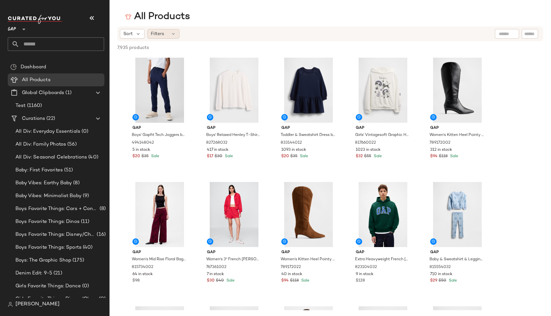
click at [170, 30] on div "Filters" at bounding box center [163, 34] width 32 height 10
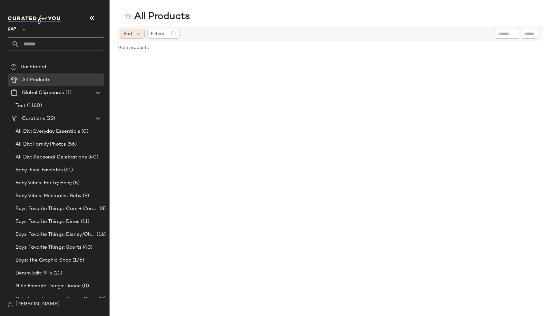
click at [128, 34] on span "Sort" at bounding box center [127, 34] width 9 height 7
click at [212, 26] on div "All Products Sort Filters 7,935 products • 0 selected Deselect All" at bounding box center [275, 163] width 551 height 306
click at [133, 32] on div "Sort" at bounding box center [132, 34] width 25 height 10
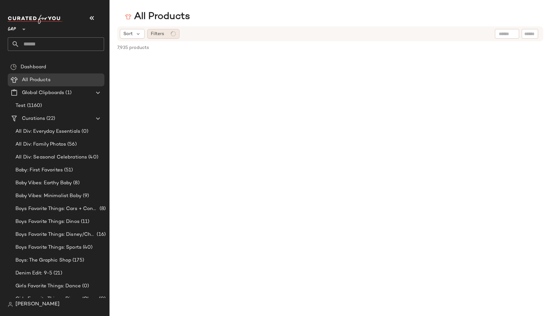
click at [155, 38] on div "Filters" at bounding box center [163, 34] width 32 height 10
click at [171, 31] on div "Filters" at bounding box center [163, 34] width 32 height 10
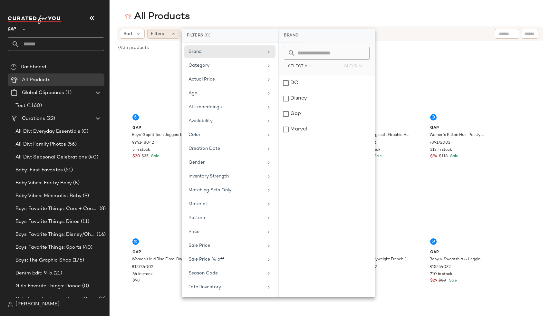
click at [172, 37] on div "Filters" at bounding box center [163, 34] width 32 height 10
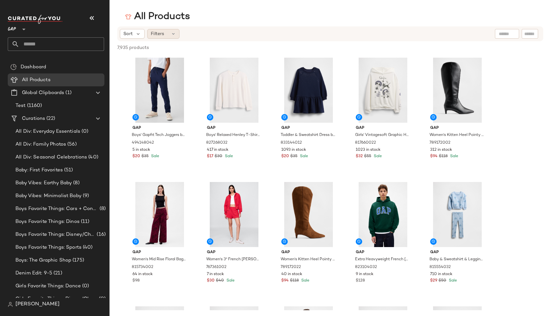
click at [172, 37] on div "Filters" at bounding box center [163, 34] width 32 height 10
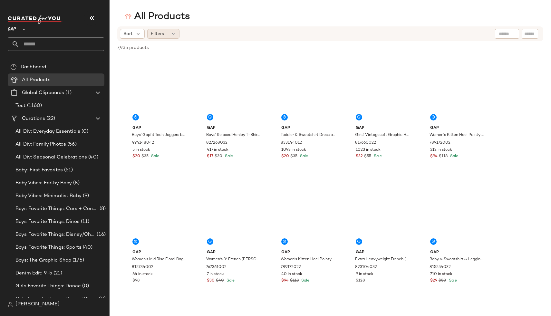
click at [166, 34] on div "Filters" at bounding box center [163, 34] width 32 height 10
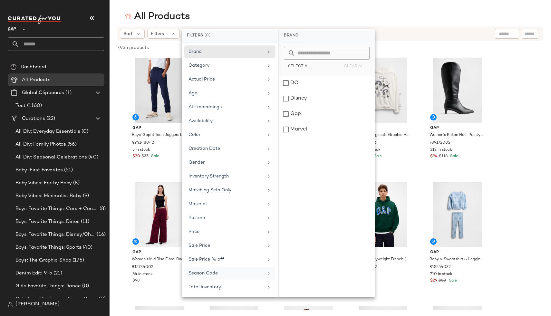
click at [214, 273] on span "Season Code" at bounding box center [202, 273] width 29 height 5
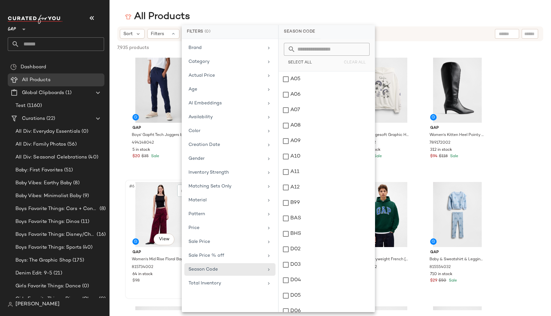
click at [162, 189] on div "#6 View" at bounding box center [159, 214] width 65 height 65
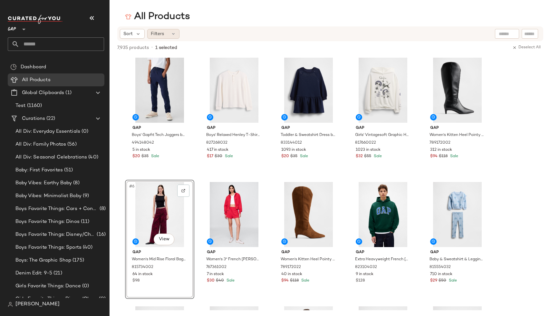
click at [176, 29] on div "Filters" at bounding box center [163, 34] width 32 height 10
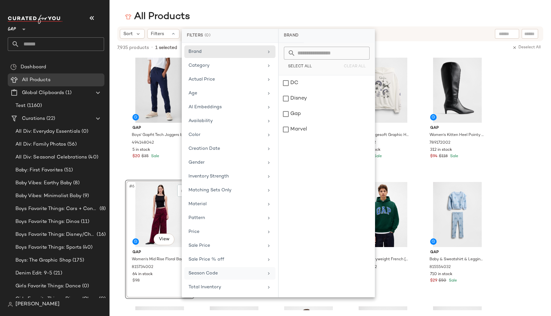
click at [218, 277] on div "Season Code" at bounding box center [229, 273] width 91 height 13
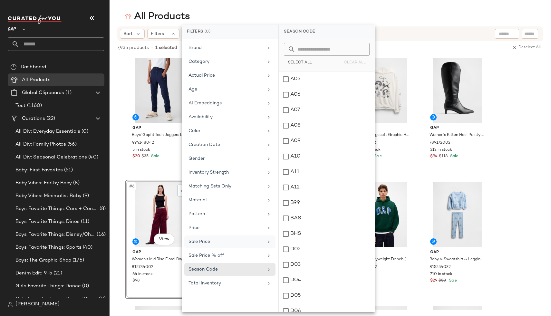
click at [227, 236] on div "Sale Price" at bounding box center [229, 241] width 91 height 13
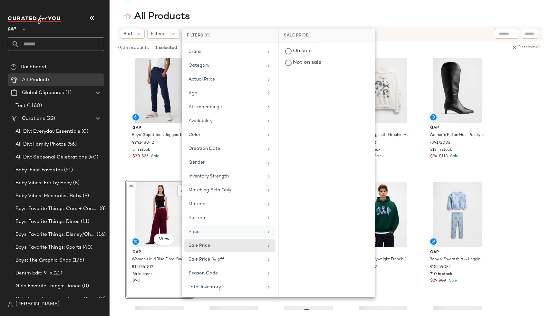
click at [224, 233] on div "Price" at bounding box center [225, 231] width 75 height 7
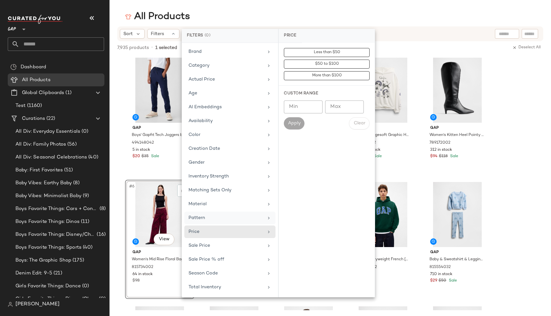
click at [223, 214] on div "Pattern" at bounding box center [229, 218] width 91 height 13
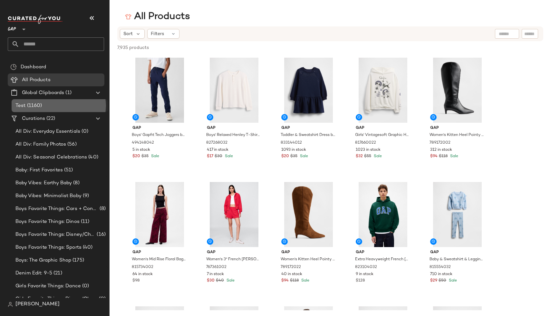
click at [44, 102] on div "Test (1160)" at bounding box center [60, 105] width 92 height 7
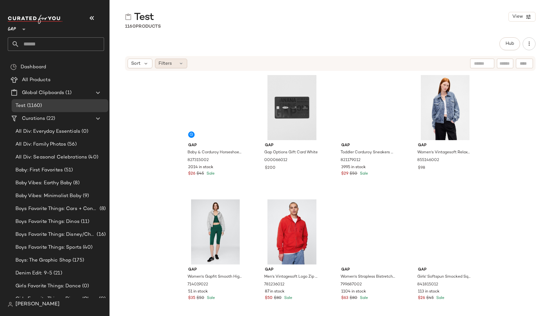
click at [162, 61] on span "Filters" at bounding box center [164, 63] width 13 height 7
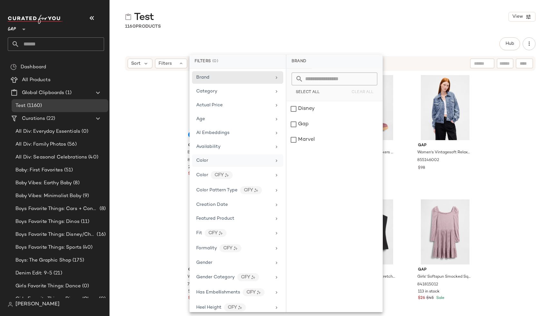
scroll to position [326, 0]
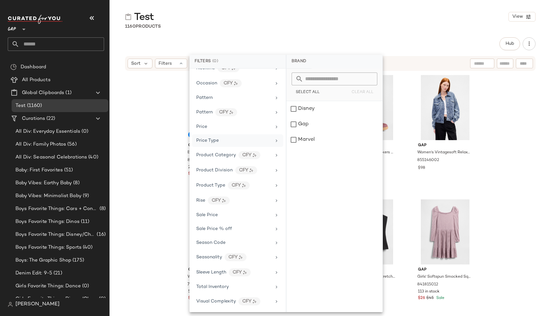
click at [225, 141] on div "Price Type" at bounding box center [233, 140] width 75 height 7
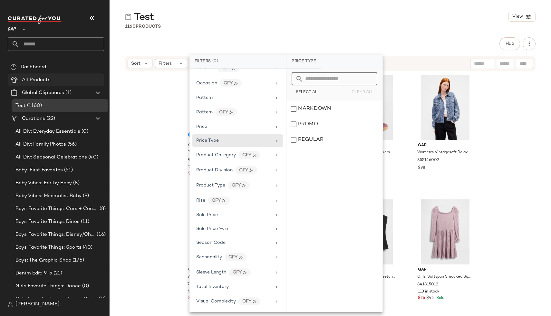
click at [46, 78] on span "All Products" at bounding box center [36, 79] width 29 height 7
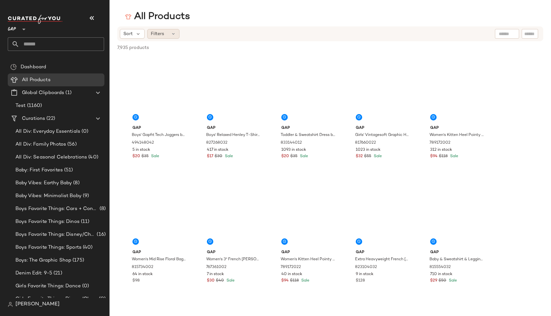
click at [163, 37] on span "Filters" at bounding box center [157, 34] width 13 height 7
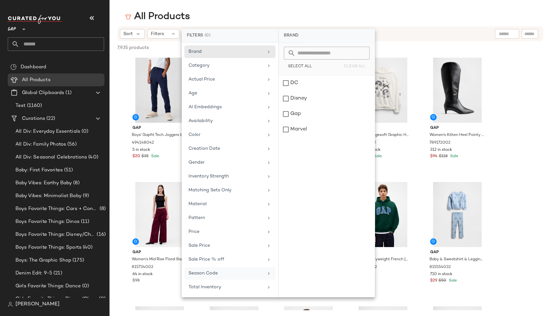
click at [213, 271] on span "Season Code" at bounding box center [202, 273] width 29 height 5
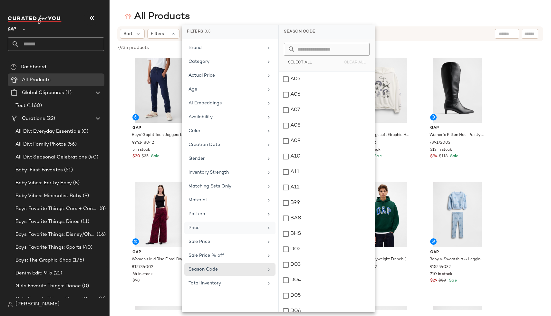
click at [205, 230] on div "Price" at bounding box center [225, 227] width 75 height 7
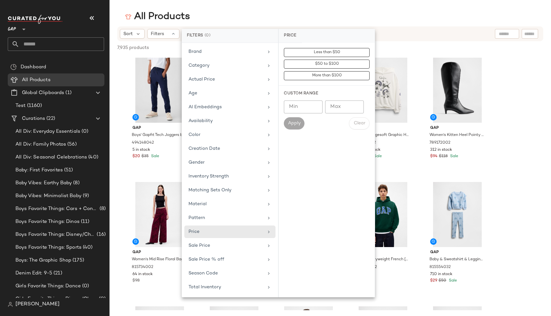
click at [213, 10] on div "All Products" at bounding box center [330, 16] width 441 height 13
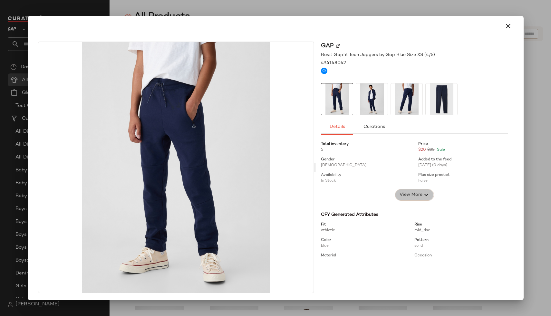
click at [409, 193] on span "View More" at bounding box center [410, 195] width 23 height 8
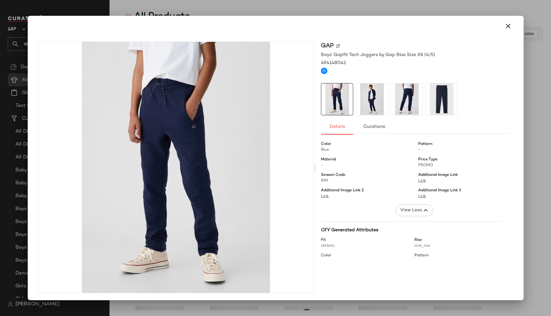
scroll to position [77, 0]
click at [389, 13] on div at bounding box center [275, 158] width 551 height 316
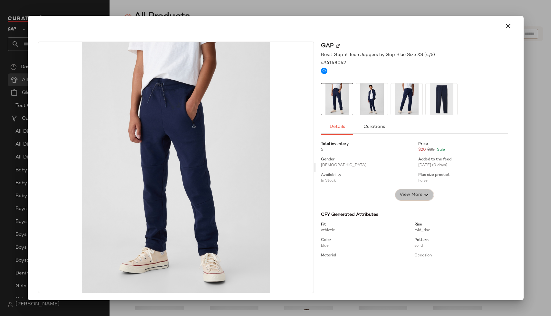
click at [410, 197] on span "View More" at bounding box center [410, 195] width 23 height 8
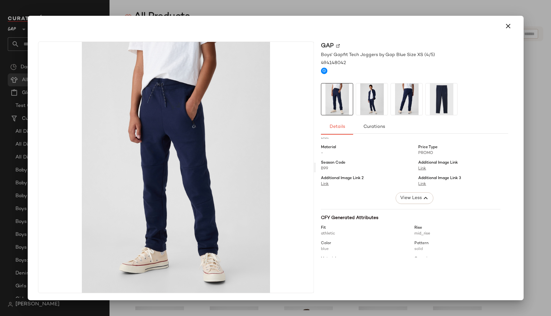
scroll to position [74, 0]
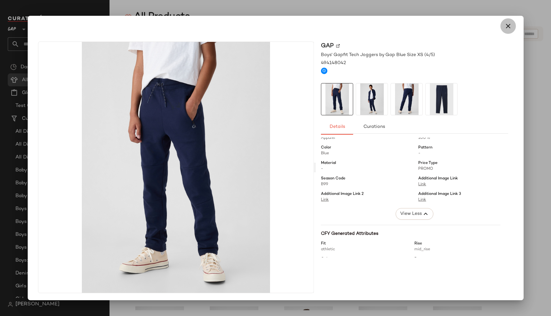
click at [504, 24] on icon "button" at bounding box center [508, 26] width 8 height 8
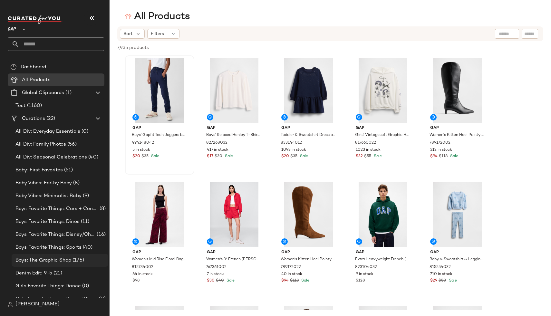
scroll to position [110, 0]
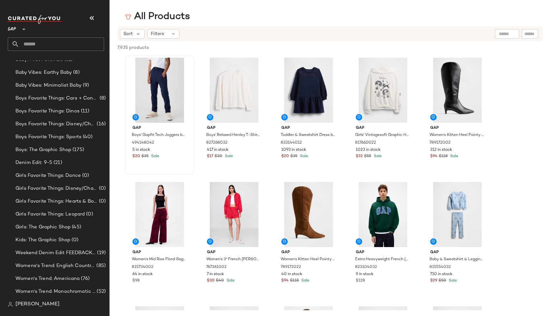
click at [28, 306] on span "[PERSON_NAME]" at bounding box center [37, 304] width 44 height 8
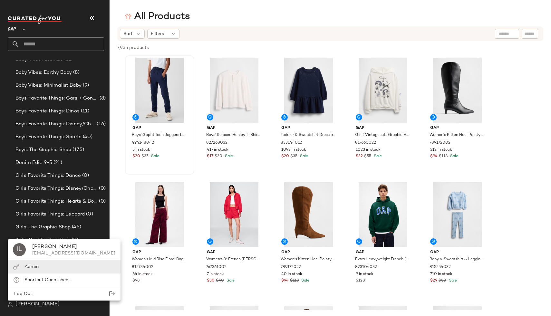
click at [39, 264] on div "Admin" at bounding box center [64, 266] width 113 height 13
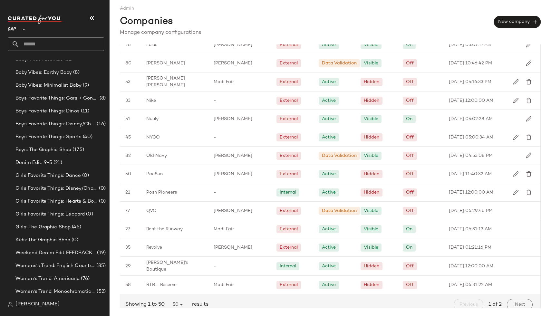
scroll to position [697, 0]
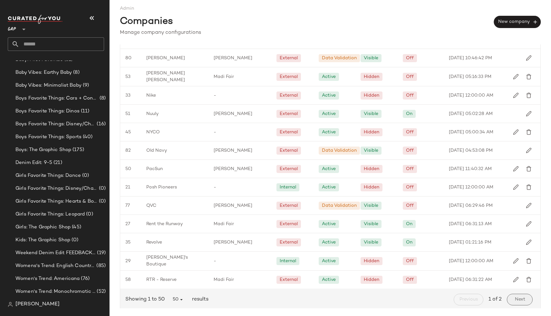
click at [514, 297] on span "Next" at bounding box center [519, 299] width 11 height 5
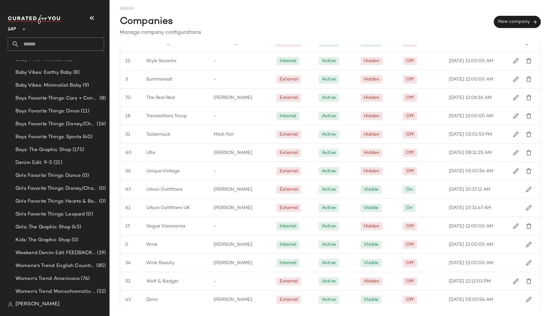
scroll to position [218, 0]
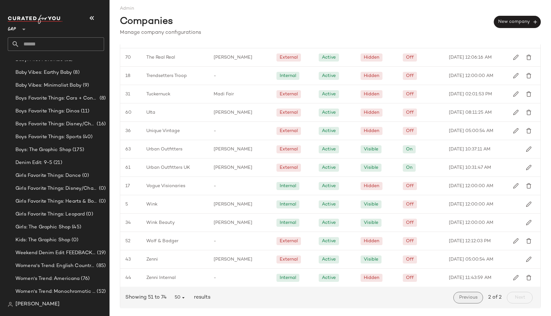
click at [467, 297] on span "Previous" at bounding box center [468, 297] width 19 height 5
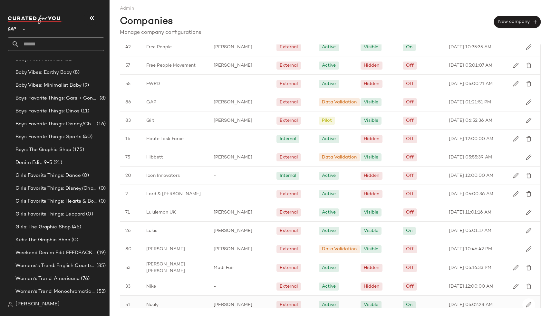
scroll to position [499, 0]
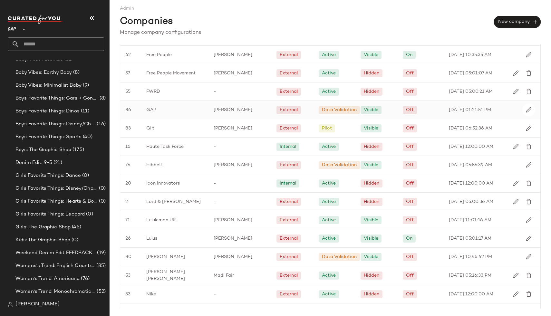
click at [173, 112] on div "GAP" at bounding box center [174, 110] width 67 height 18
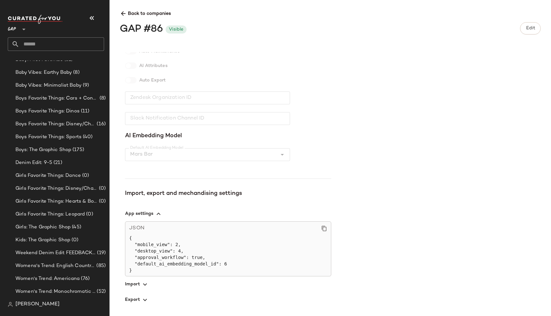
scroll to position [148, 0]
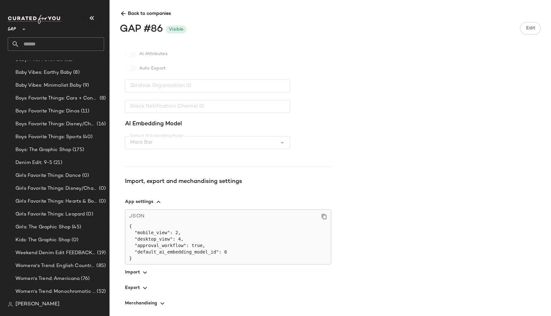
click at [133, 269] on span "button" at bounding box center [228, 271] width 206 height 15
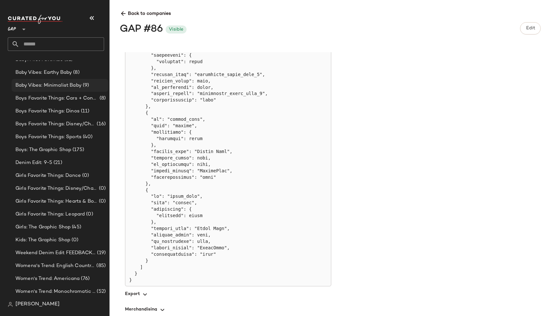
scroll to position [0, 0]
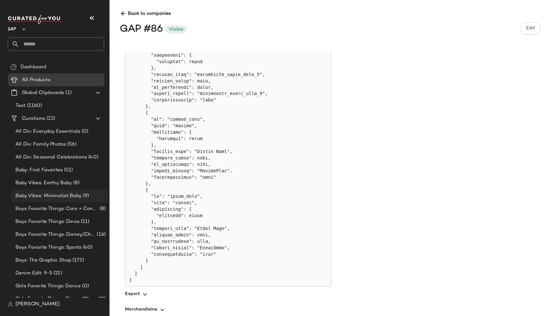
click at [40, 83] on span "All Products" at bounding box center [36, 79] width 29 height 7
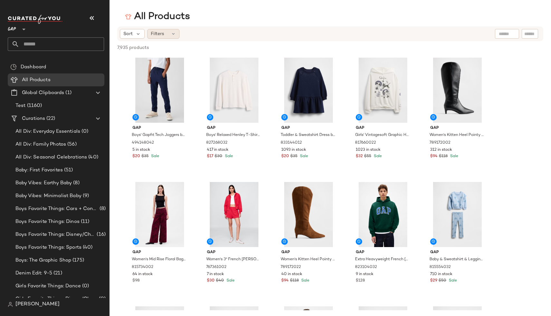
click at [176, 33] on div "Filters" at bounding box center [163, 34] width 32 height 10
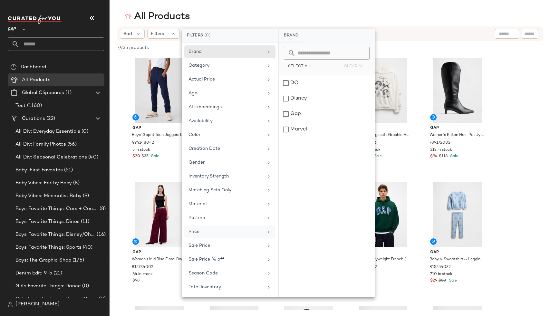
click at [206, 231] on div "Price" at bounding box center [225, 231] width 75 height 7
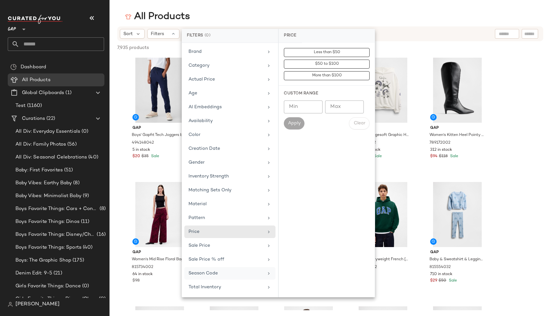
click at [225, 277] on div "Season Code" at bounding box center [229, 273] width 91 height 13
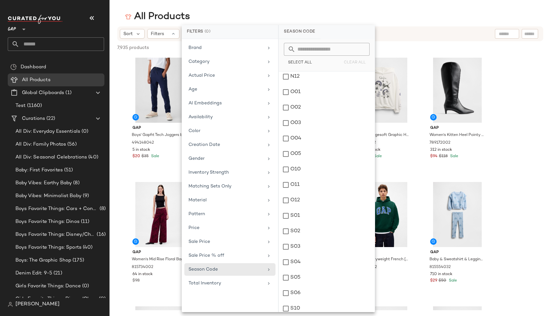
scroll to position [1398, 0]
